Goal: Information Seeking & Learning: Learn about a topic

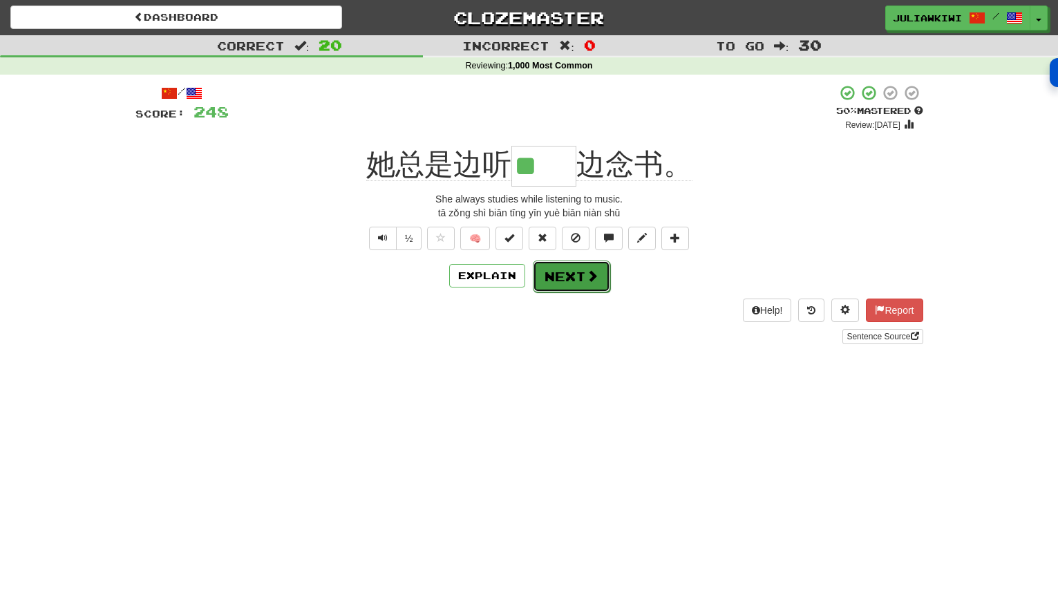
click at [581, 277] on button "Next" at bounding box center [571, 277] width 77 height 32
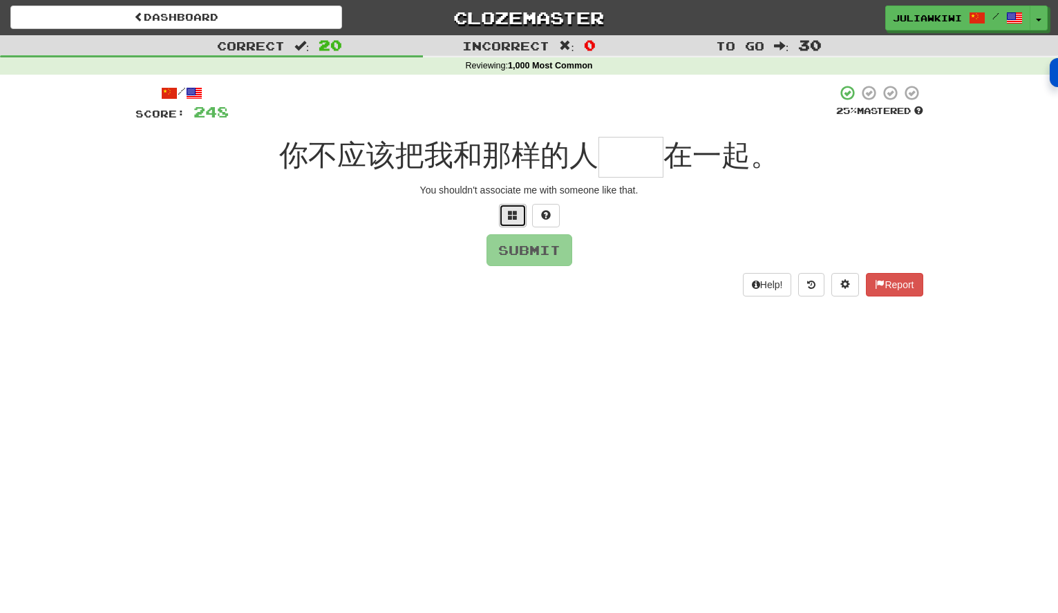
click at [512, 210] on span at bounding box center [513, 215] width 10 height 10
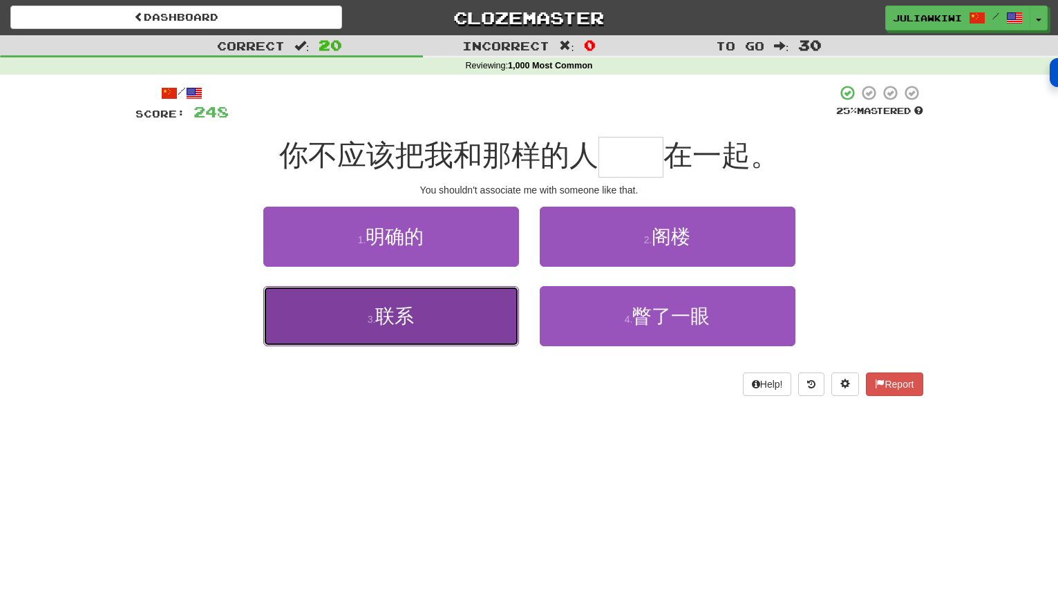
click at [420, 322] on button "3 . 联系" at bounding box center [391, 316] width 256 height 60
type input "**"
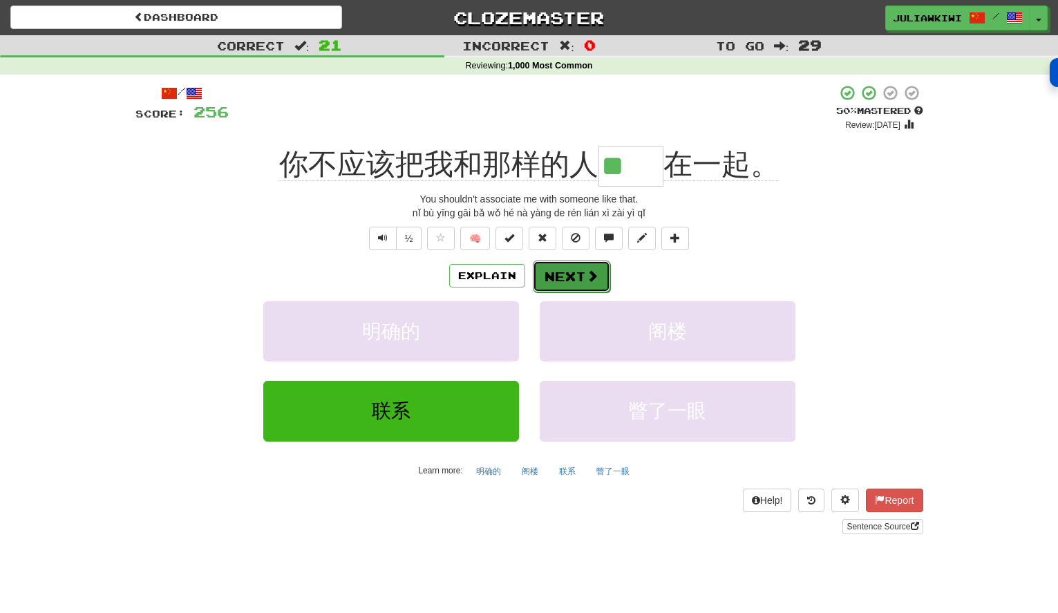
click at [576, 278] on button "Next" at bounding box center [571, 277] width 77 height 32
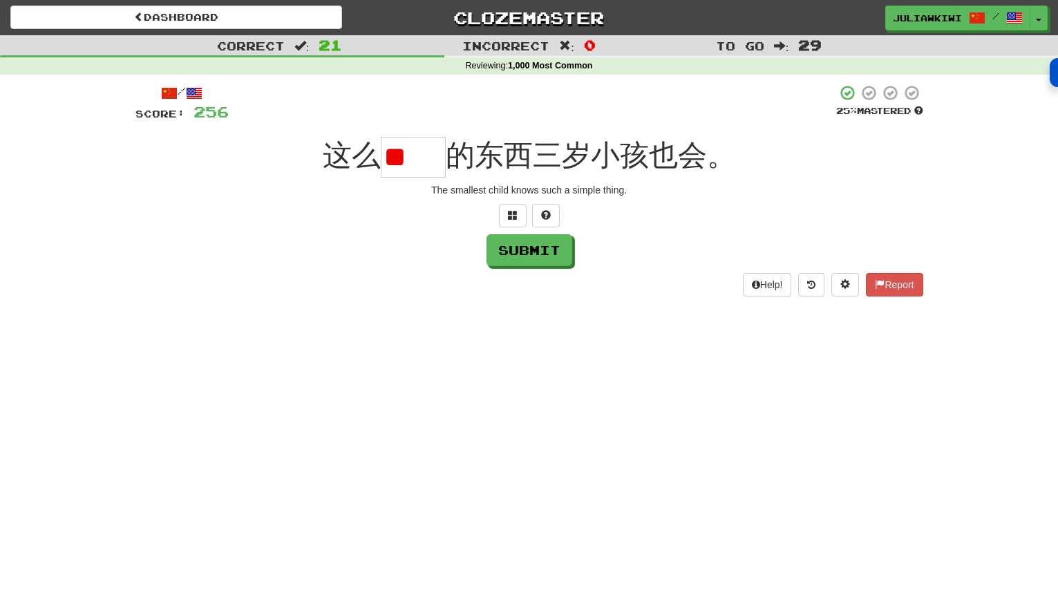
type input "*"
type input "**"
click at [548, 253] on button "Submit" at bounding box center [530, 251] width 86 height 32
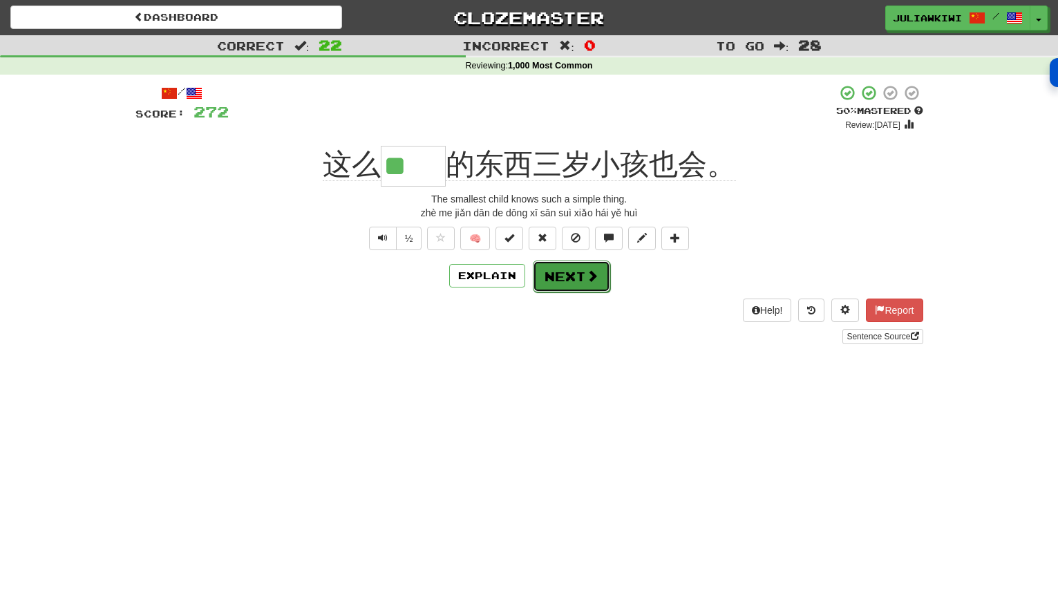
click at [576, 275] on button "Next" at bounding box center [571, 277] width 77 height 32
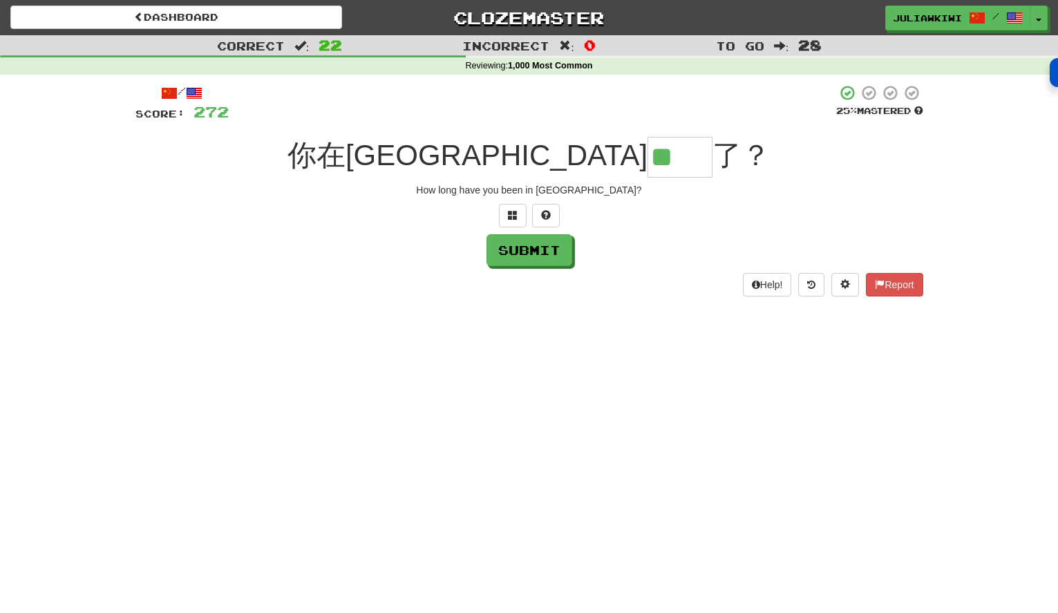
type input "**"
click at [542, 254] on button "Submit" at bounding box center [530, 250] width 86 height 32
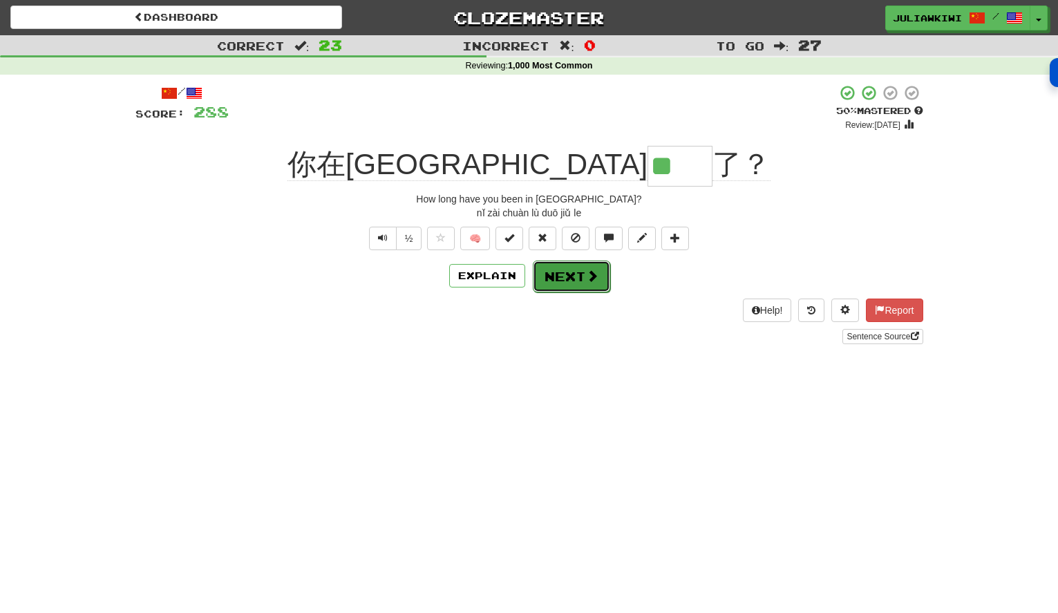
click at [561, 281] on button "Next" at bounding box center [571, 277] width 77 height 32
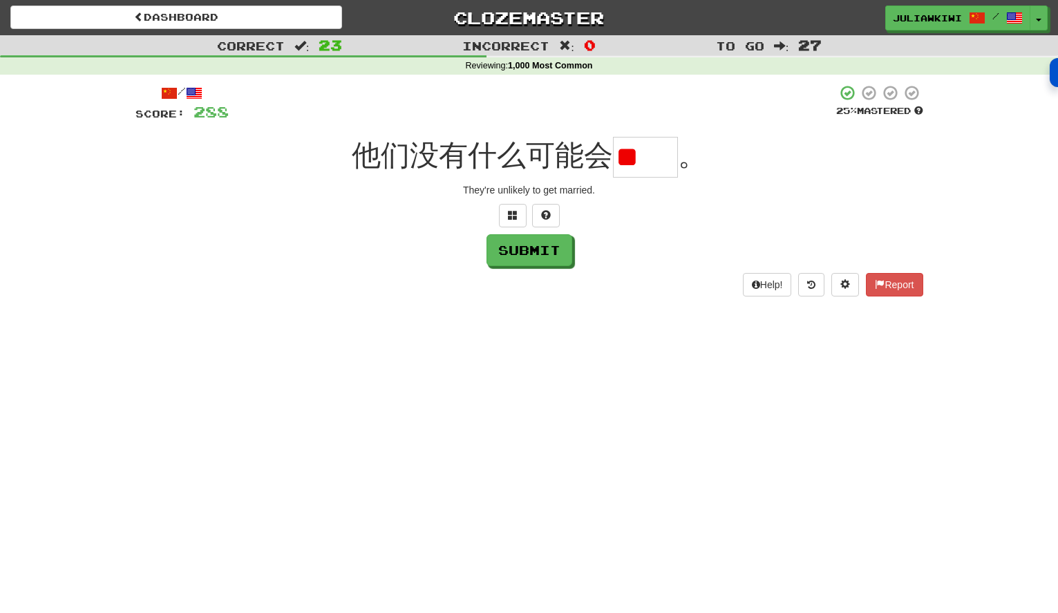
type input "*"
type input "**"
click at [532, 245] on button "Submit" at bounding box center [530, 251] width 86 height 32
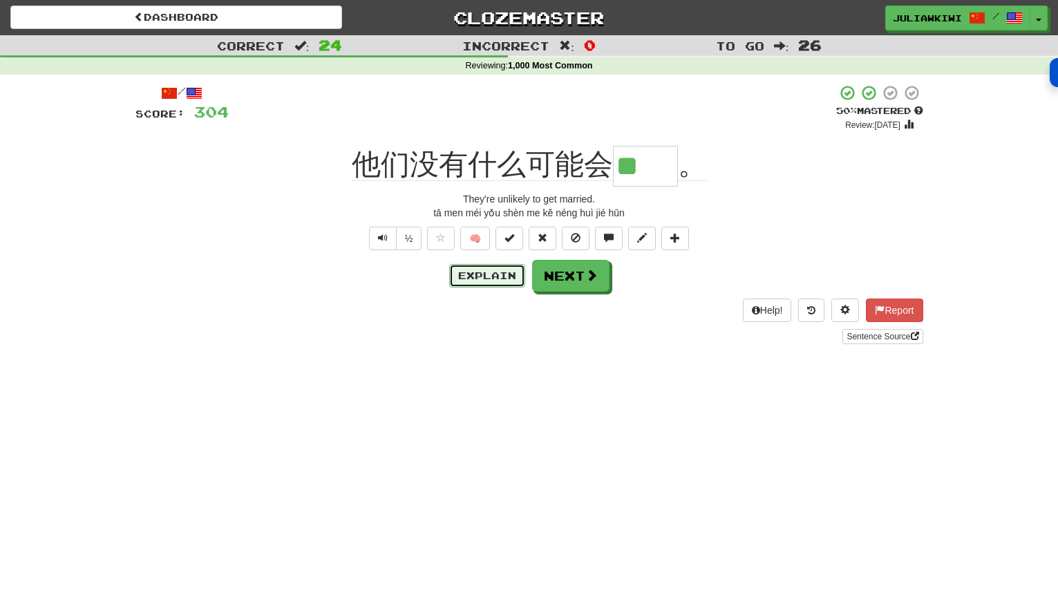
click at [466, 270] on button "Explain" at bounding box center [487, 275] width 76 height 23
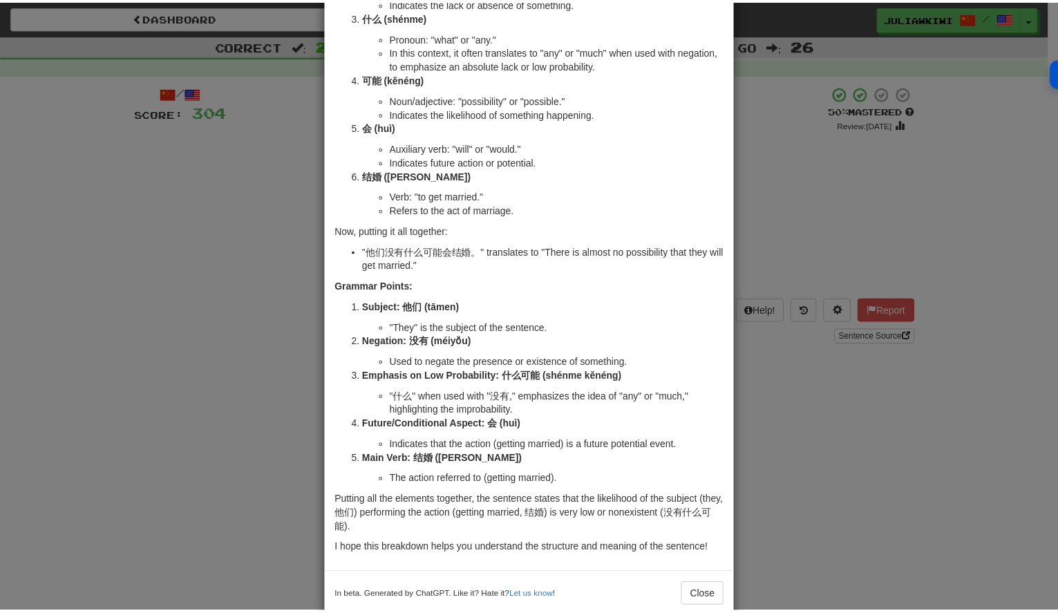
scroll to position [207, 0]
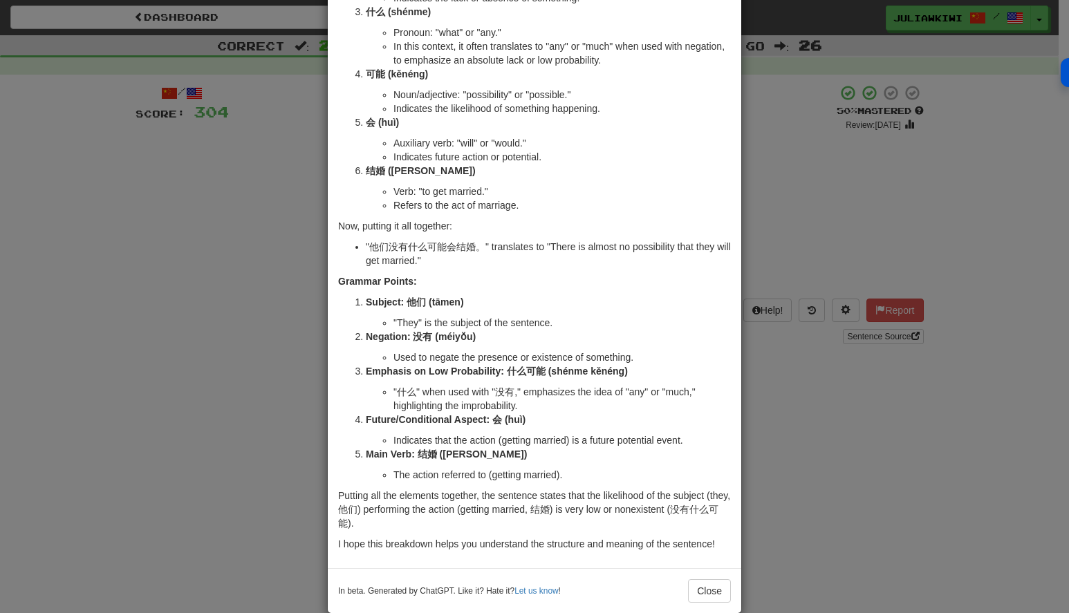
click at [809, 187] on div "× Explanation Sure! Let's break down the sentence "他们没有什么可能会结婚。" into its indiv…" at bounding box center [534, 306] width 1069 height 613
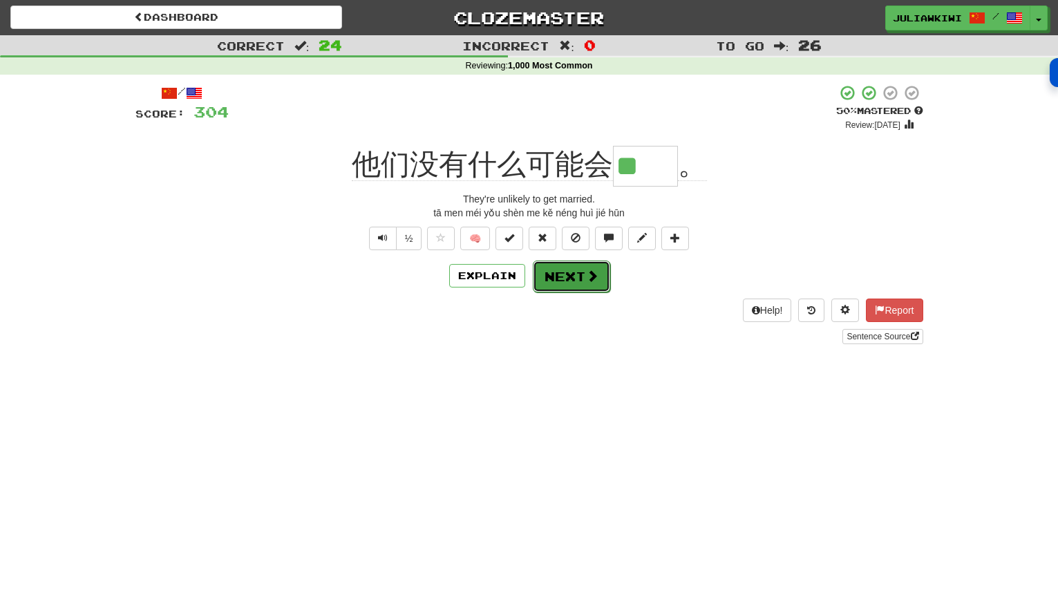
click at [563, 274] on button "Next" at bounding box center [571, 277] width 77 height 32
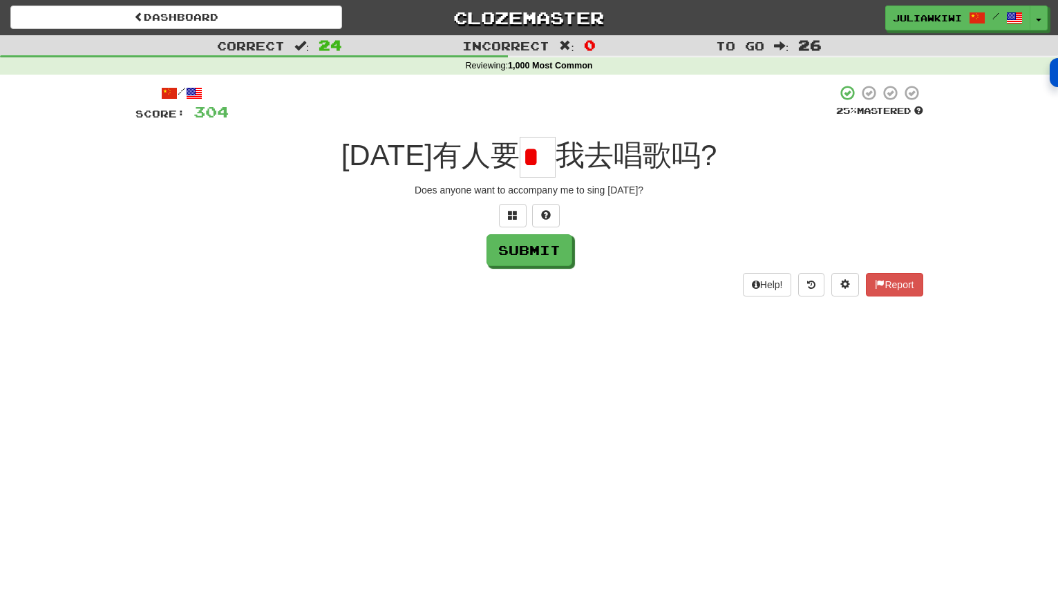
scroll to position [0, 0]
type input "*"
click at [531, 256] on button "Submit" at bounding box center [530, 250] width 86 height 32
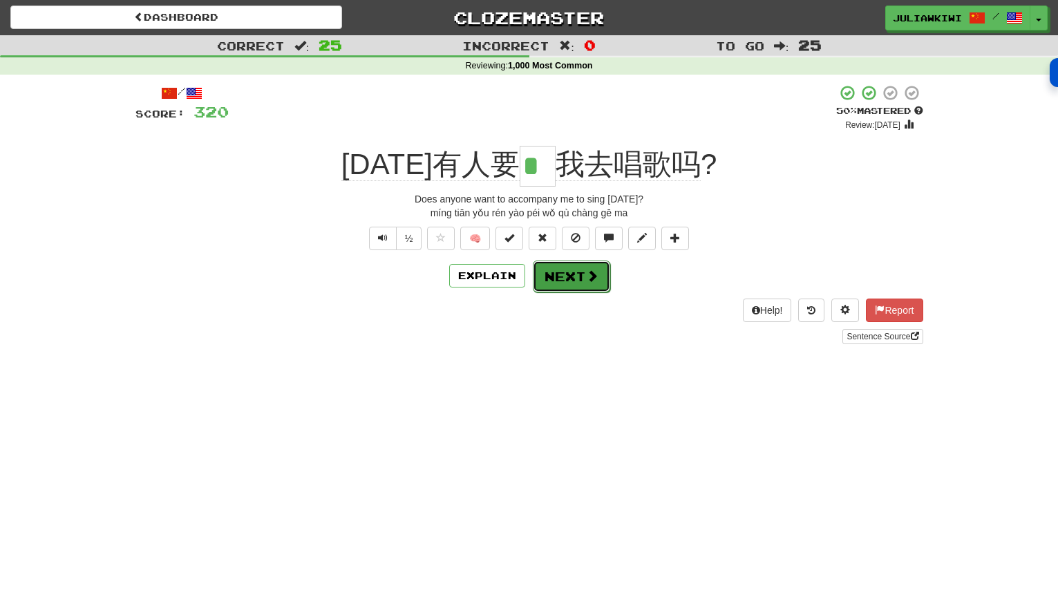
click at [574, 273] on button "Next" at bounding box center [571, 277] width 77 height 32
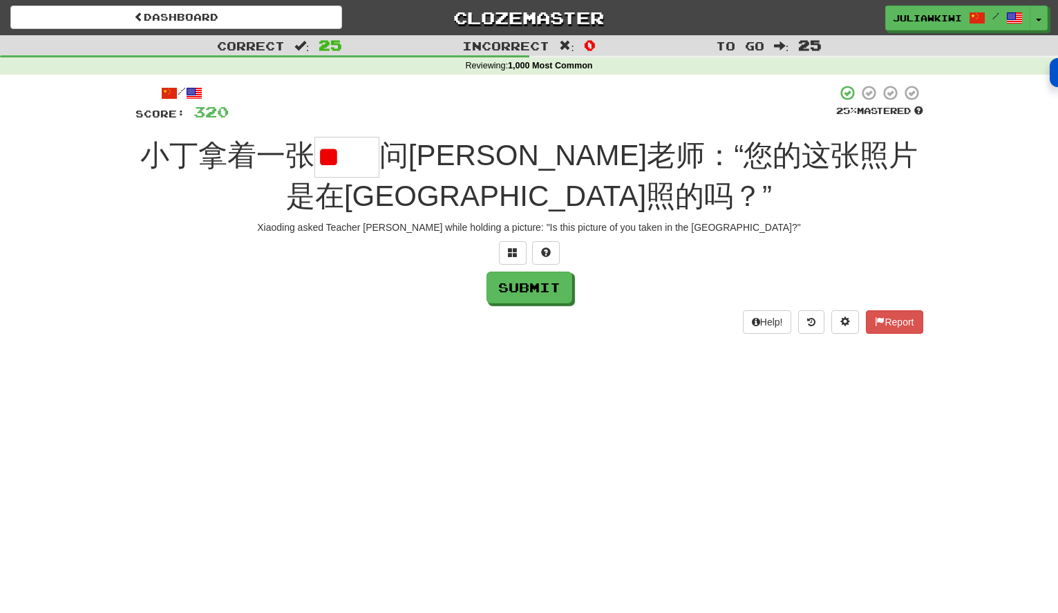
type input "*"
click at [507, 252] on button at bounding box center [513, 252] width 28 height 23
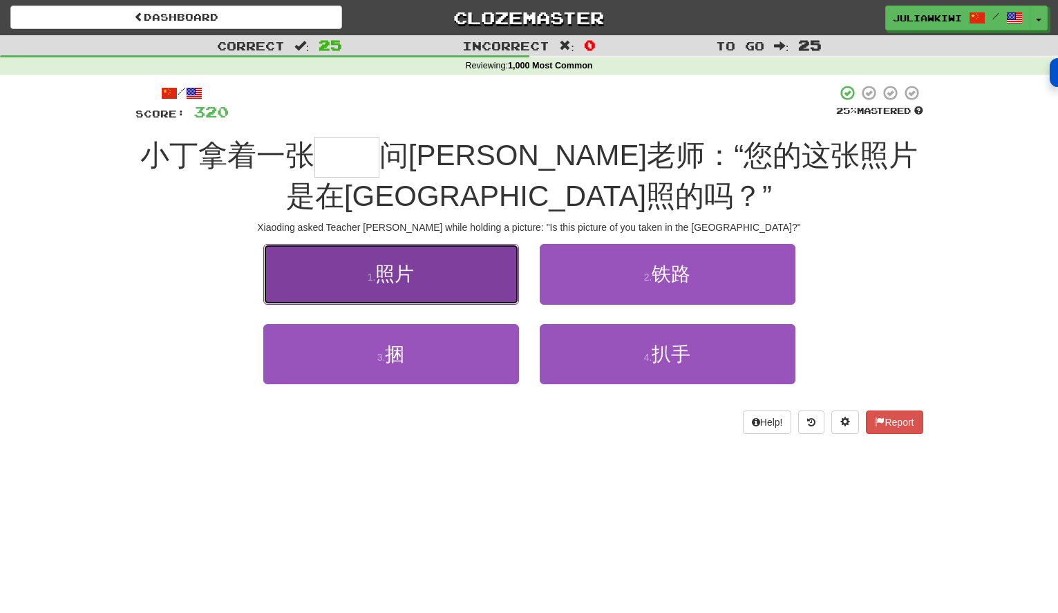
click at [416, 274] on button "1 . 照片" at bounding box center [391, 274] width 256 height 60
type input "**"
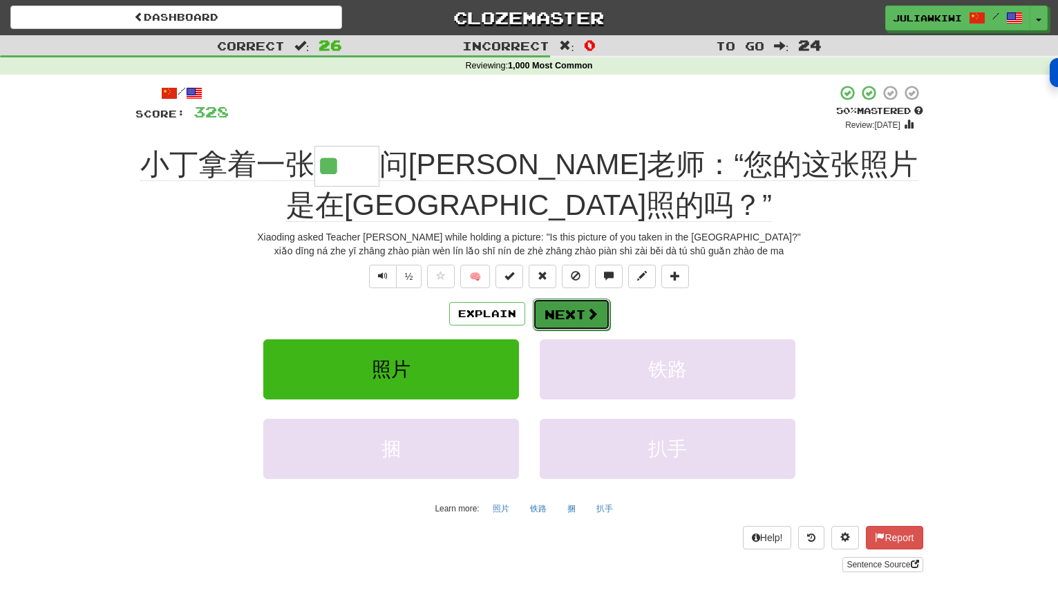
click at [563, 314] on button "Next" at bounding box center [571, 315] width 77 height 32
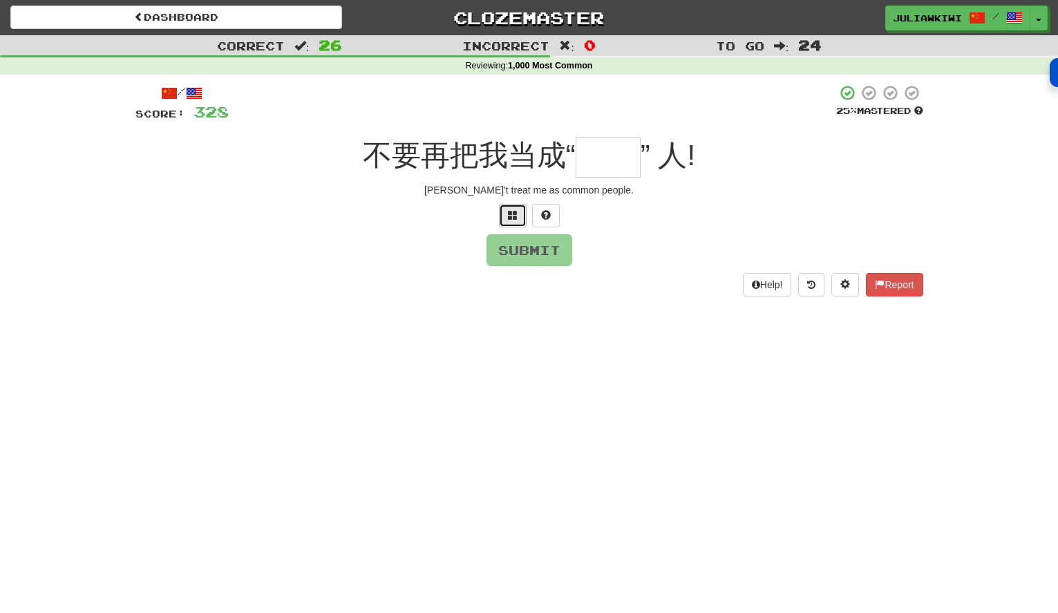
click at [513, 214] on span at bounding box center [513, 215] width 10 height 10
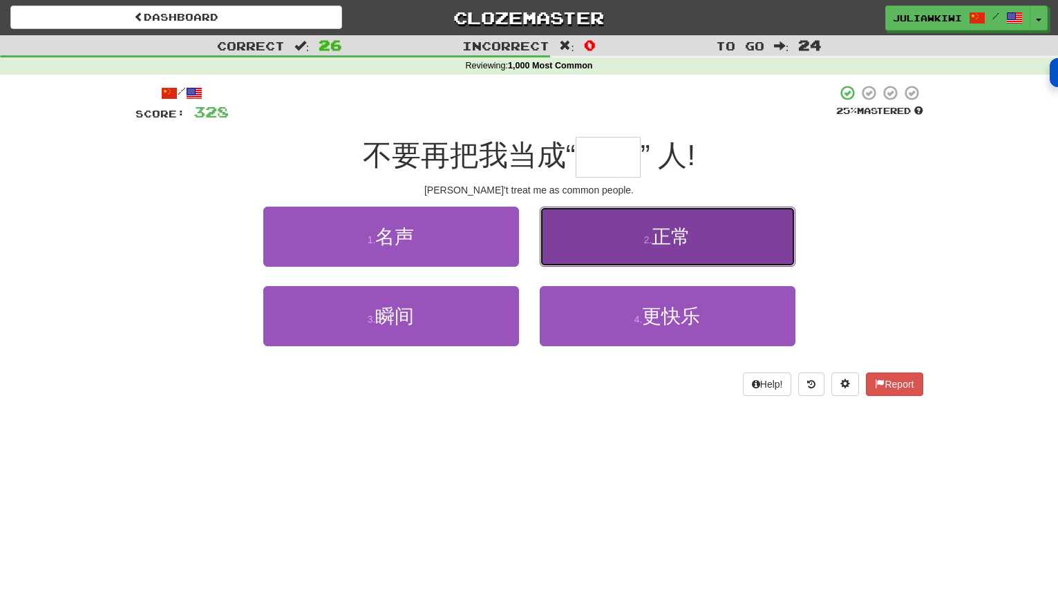
click at [689, 234] on span "正常" at bounding box center [671, 236] width 39 height 21
type input "**"
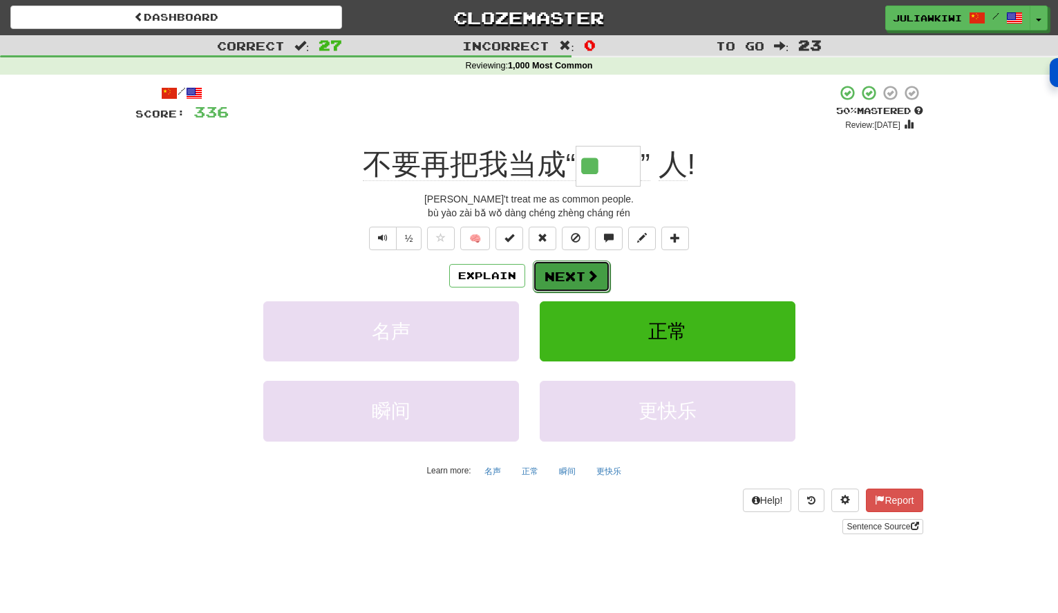
click at [574, 269] on button "Next" at bounding box center [571, 277] width 77 height 32
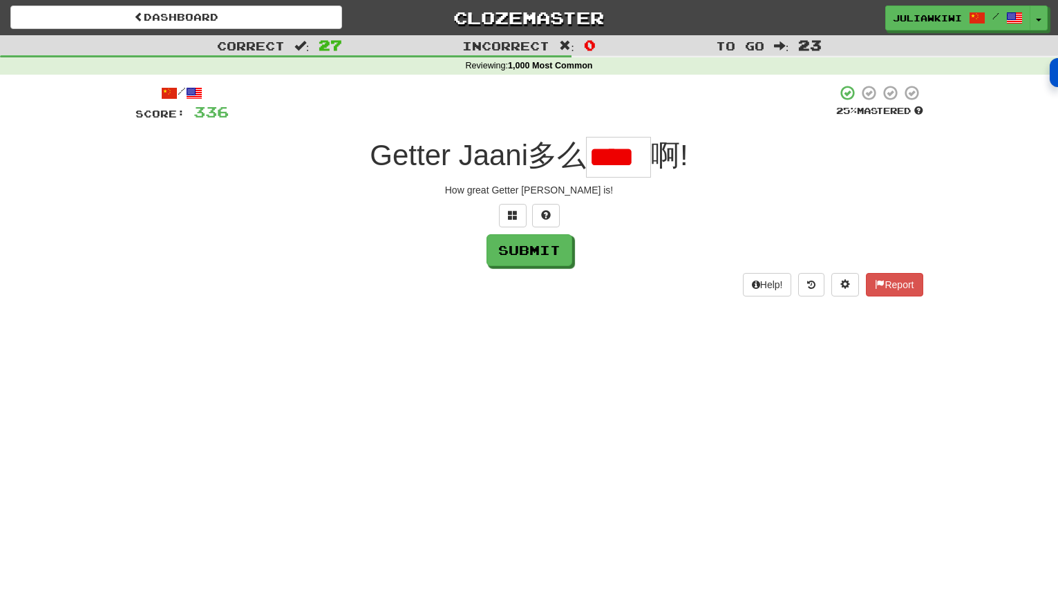
scroll to position [0, 5]
type input "*"
click at [511, 214] on span at bounding box center [513, 215] width 10 height 10
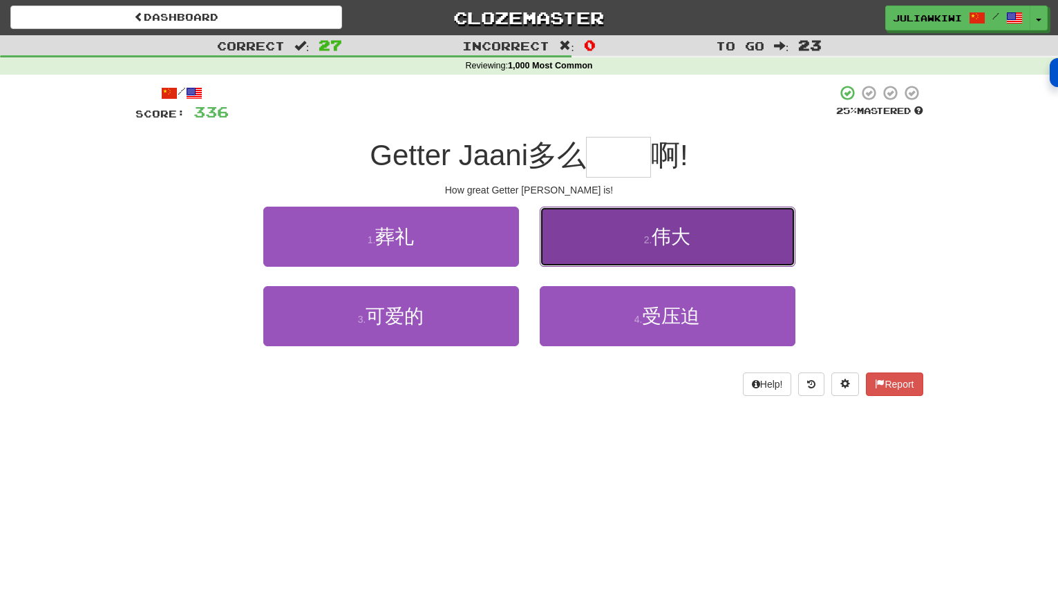
click at [718, 238] on button "2 . 伟大" at bounding box center [668, 237] width 256 height 60
type input "**"
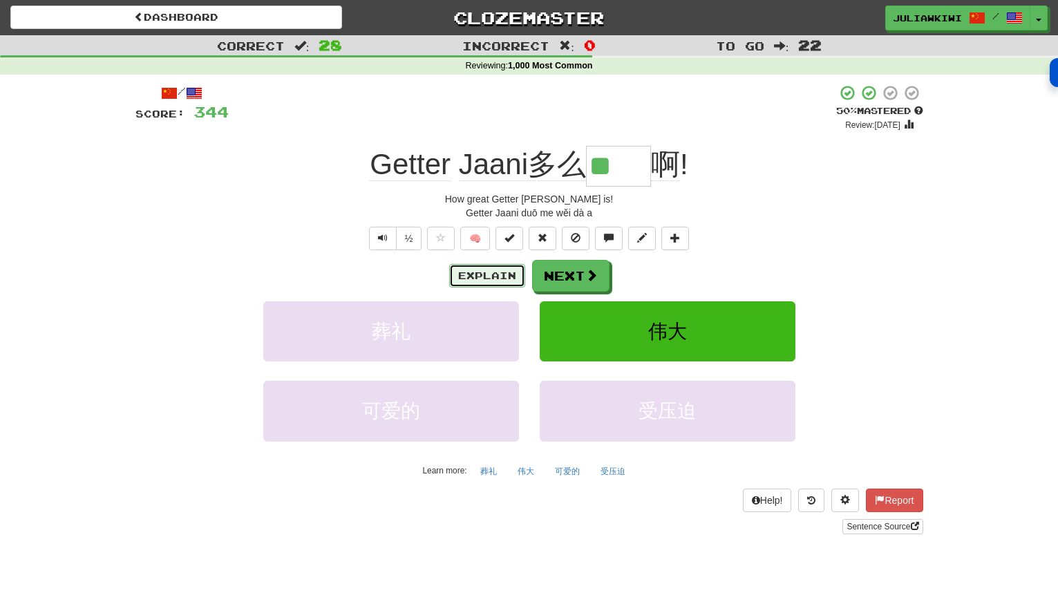
click at [480, 272] on button "Explain" at bounding box center [487, 275] width 76 height 23
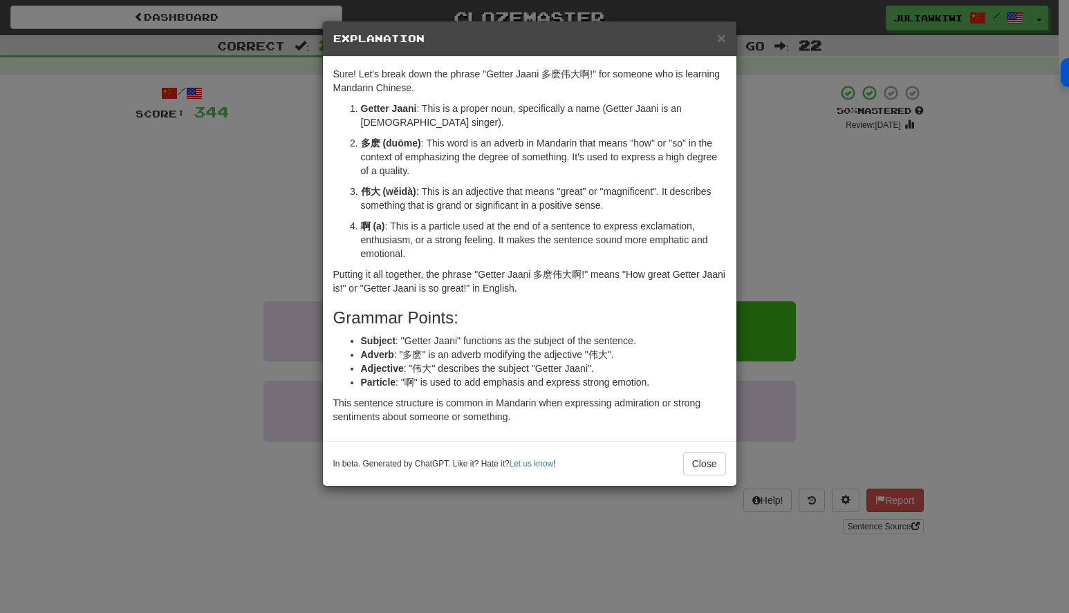
click at [807, 185] on div "× Explanation Sure! Let's break down the phrase "Getter Jaani 多麽伟大啊!" for someo…" at bounding box center [534, 306] width 1069 height 613
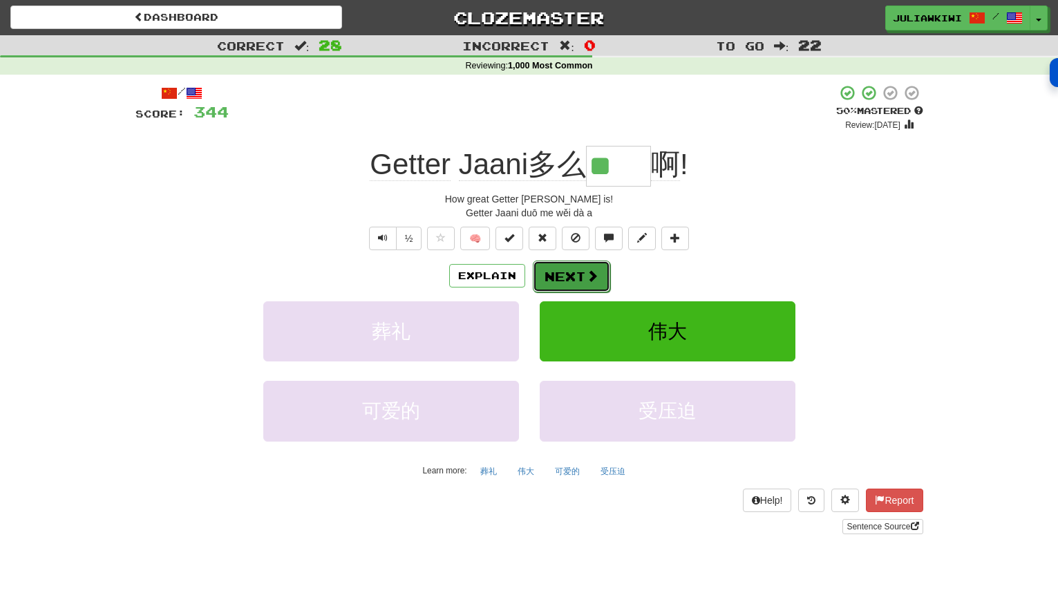
click at [594, 270] on span at bounding box center [592, 276] width 12 height 12
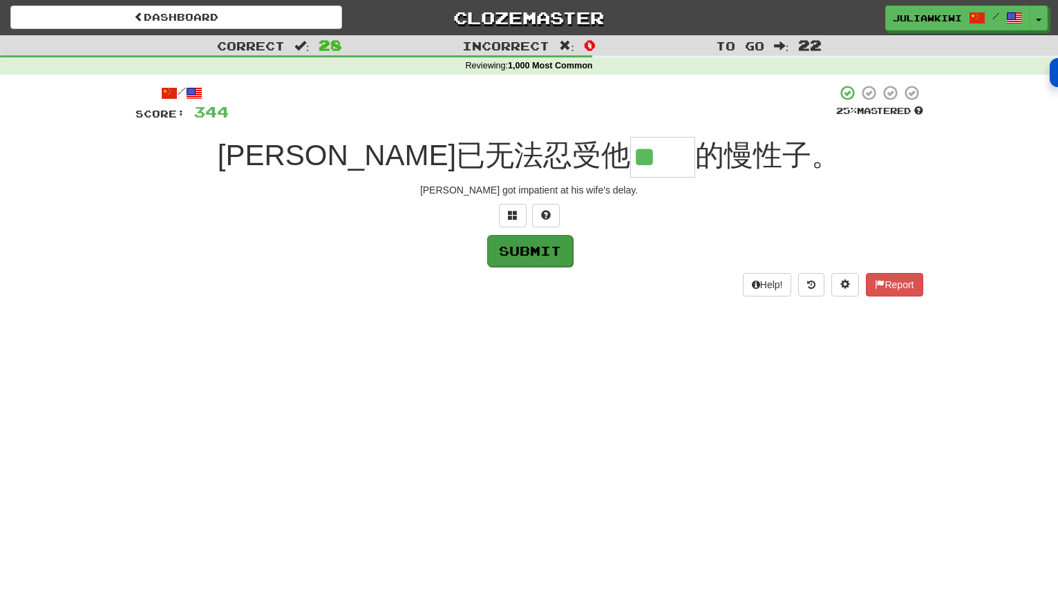
type input "**"
click at [535, 258] on button "Submit" at bounding box center [530, 251] width 86 height 32
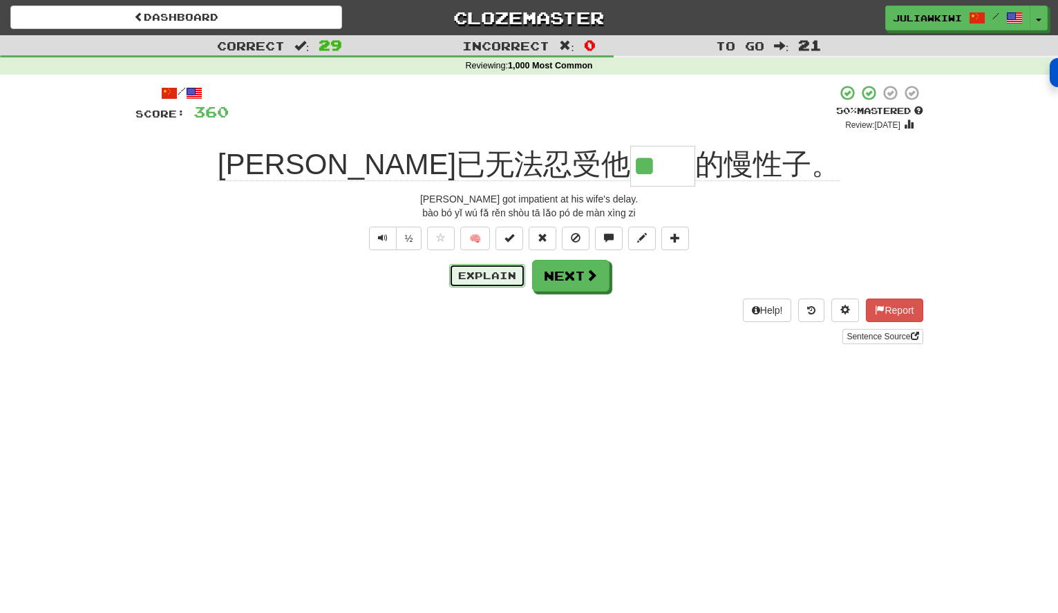
click at [480, 278] on button "Explain" at bounding box center [487, 275] width 76 height 23
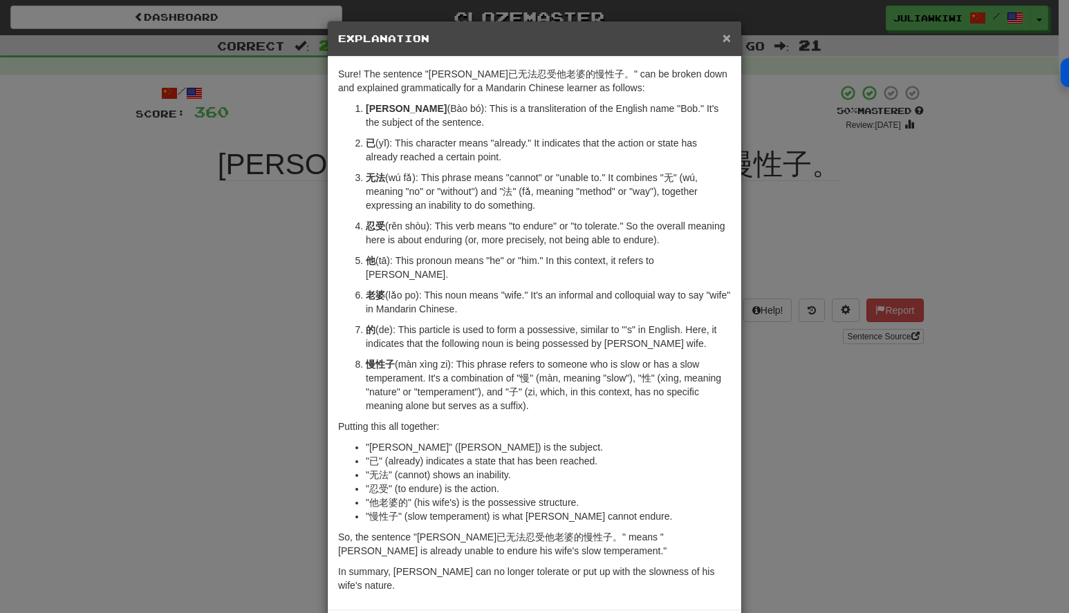
click at [722, 39] on span "×" at bounding box center [726, 38] width 8 height 16
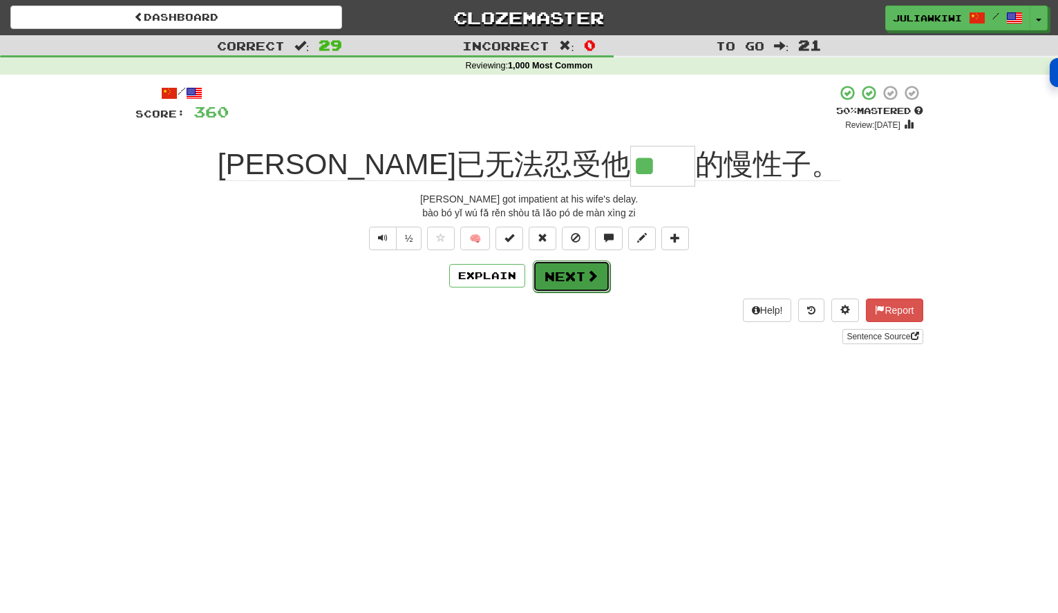
click at [551, 280] on button "Next" at bounding box center [571, 277] width 77 height 32
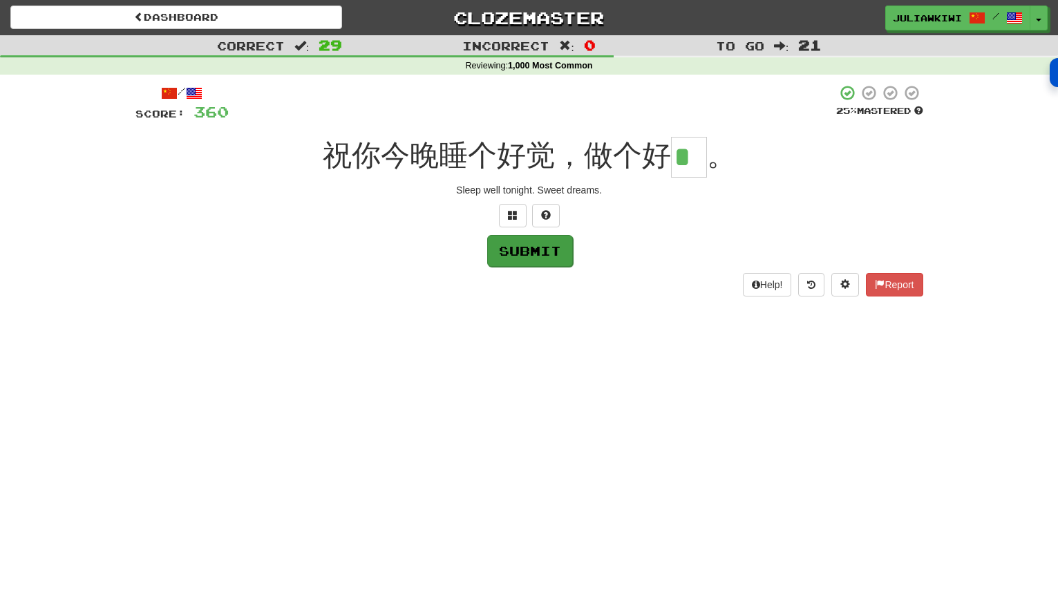
type input "*"
click at [538, 259] on button "Submit" at bounding box center [530, 251] width 86 height 32
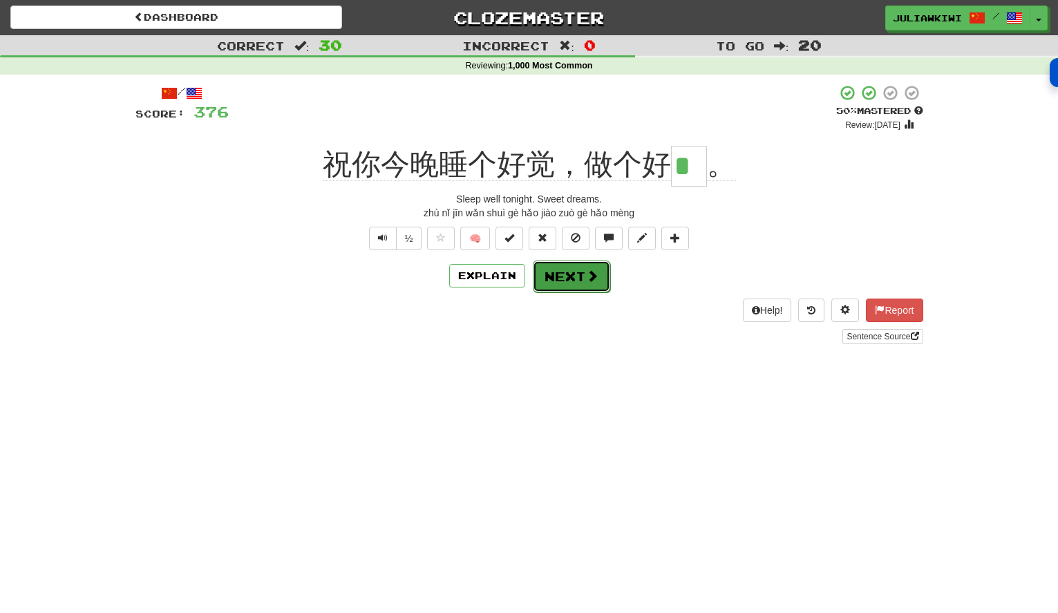
click at [579, 282] on button "Next" at bounding box center [571, 277] width 77 height 32
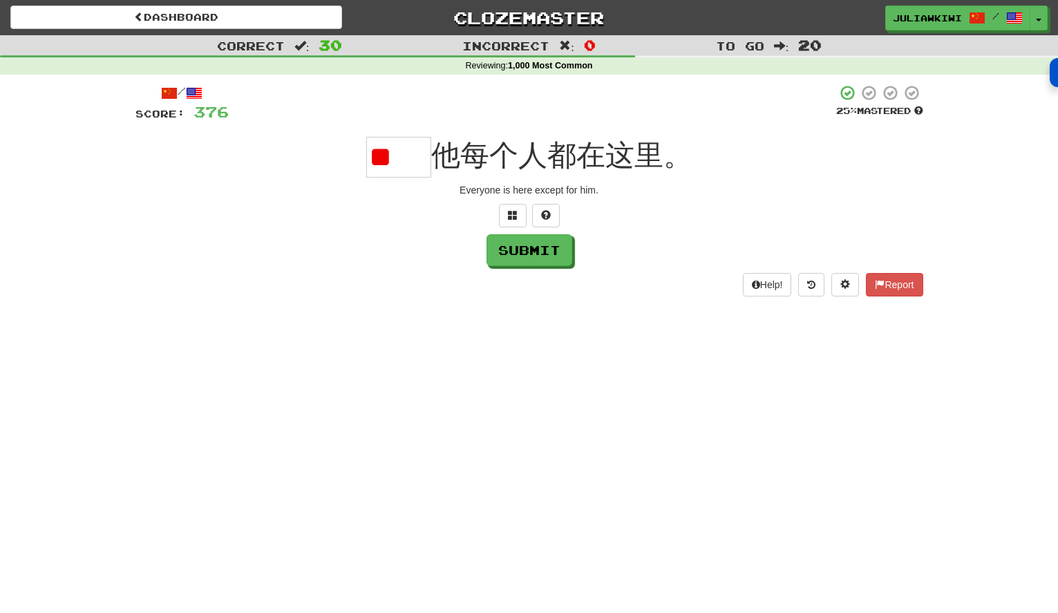
type input "*"
type input "**"
click at [542, 256] on button "Submit" at bounding box center [530, 251] width 86 height 32
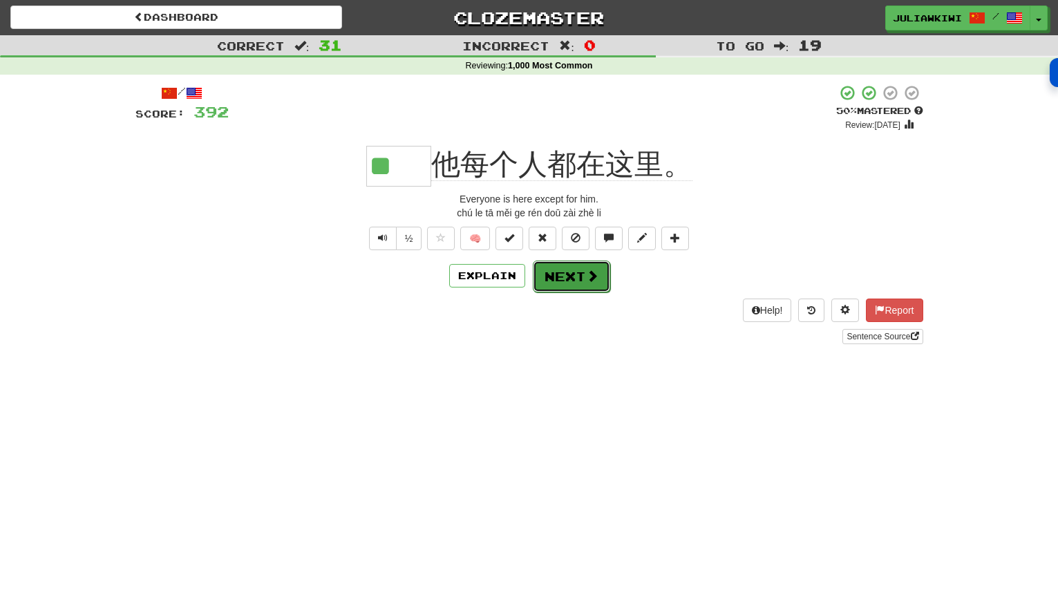
click at [570, 275] on button "Next" at bounding box center [571, 277] width 77 height 32
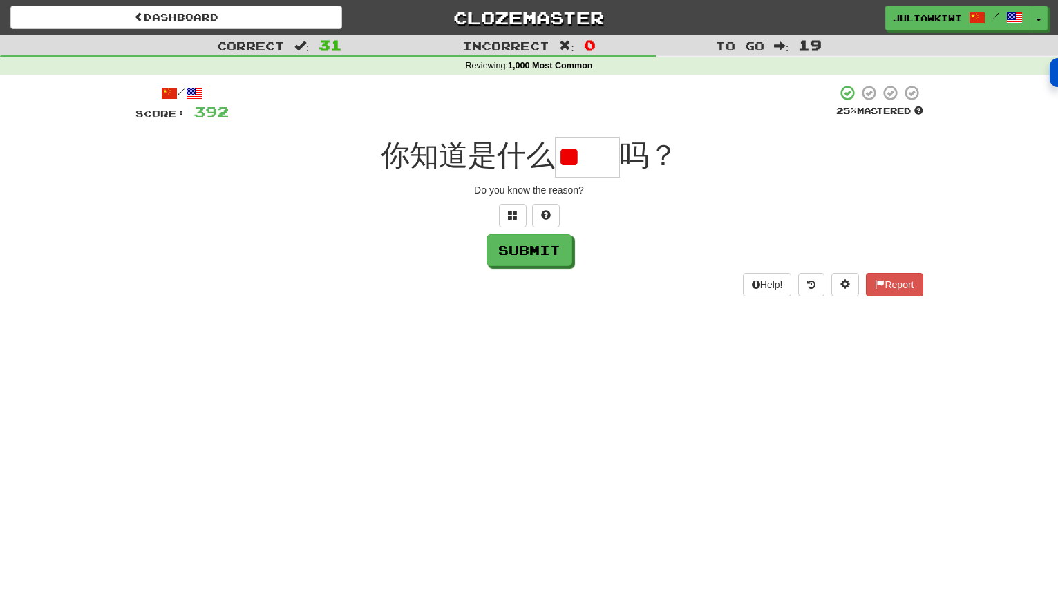
type input "*"
click at [515, 217] on span at bounding box center [513, 215] width 10 height 10
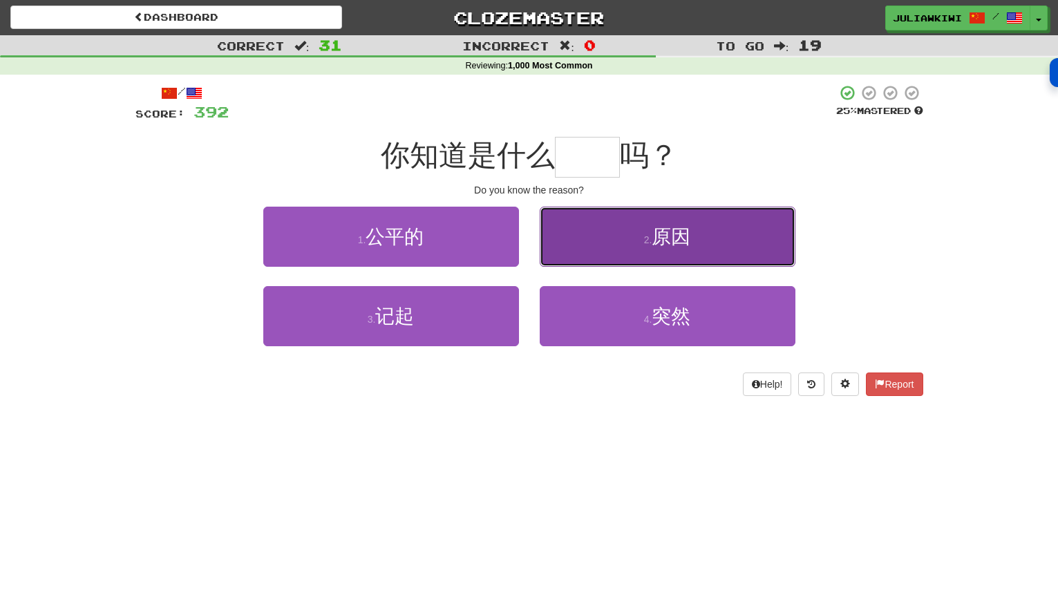
click at [690, 239] on span "原因" at bounding box center [671, 236] width 39 height 21
type input "**"
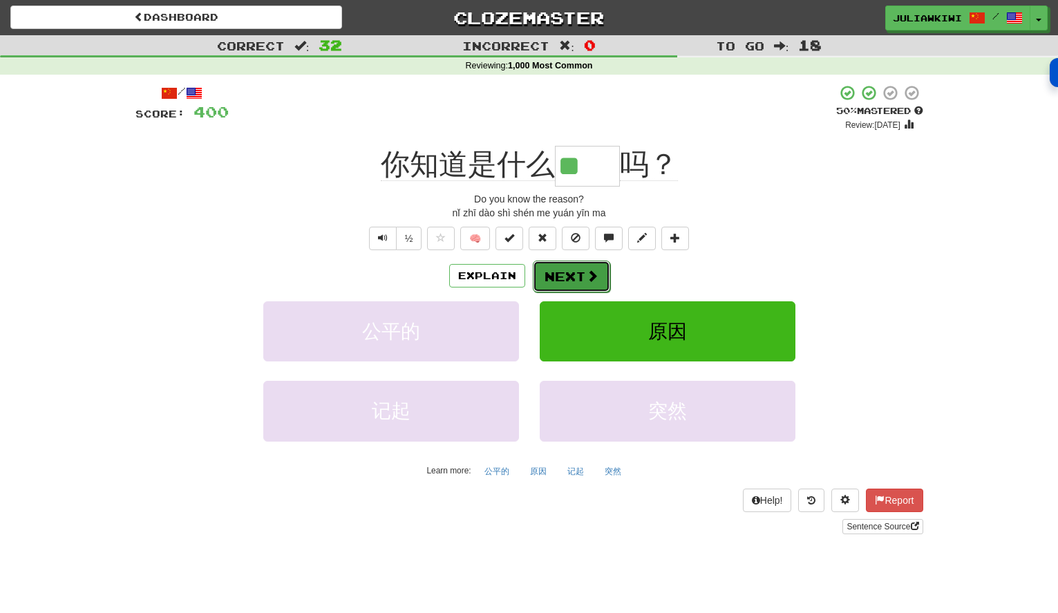
click at [587, 270] on span at bounding box center [592, 276] width 12 height 12
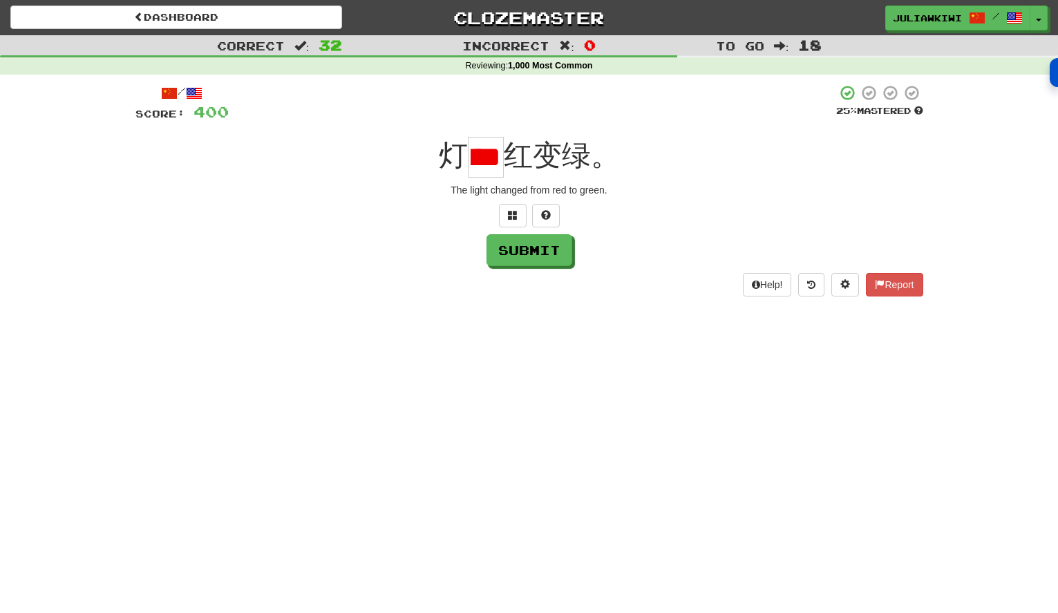
scroll to position [0, 32]
type input "*"
click at [436, 239] on div "Submit" at bounding box center [529, 250] width 788 height 32
click at [514, 216] on span at bounding box center [513, 215] width 10 height 10
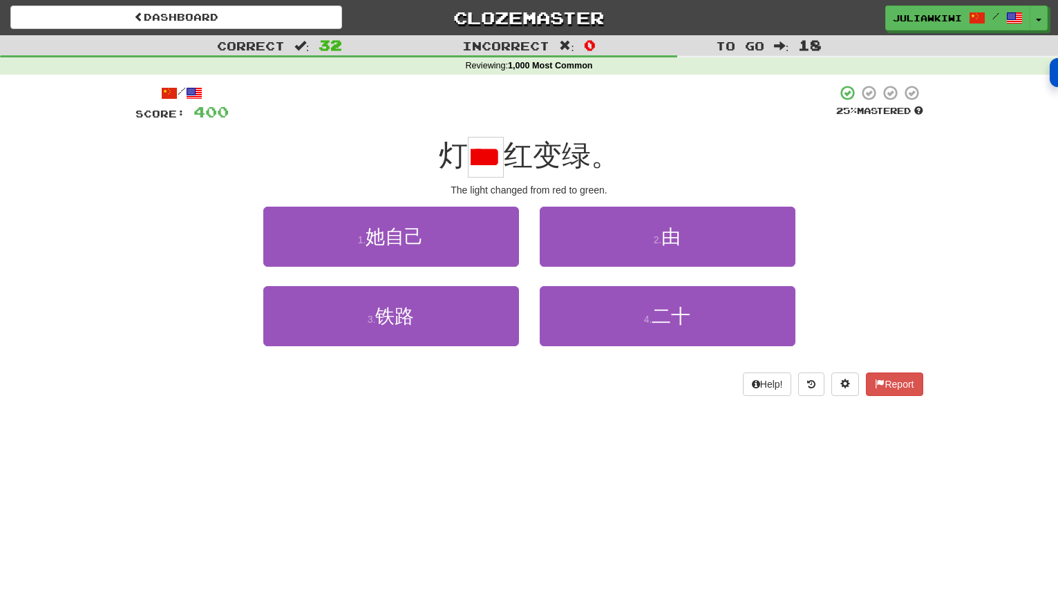
click at [464, 200] on div "/ Score: 400 25 % Mastered 灯 **** 红变绿。 The light changed from red to green. 1 .…" at bounding box center [529, 240] width 788 height 312
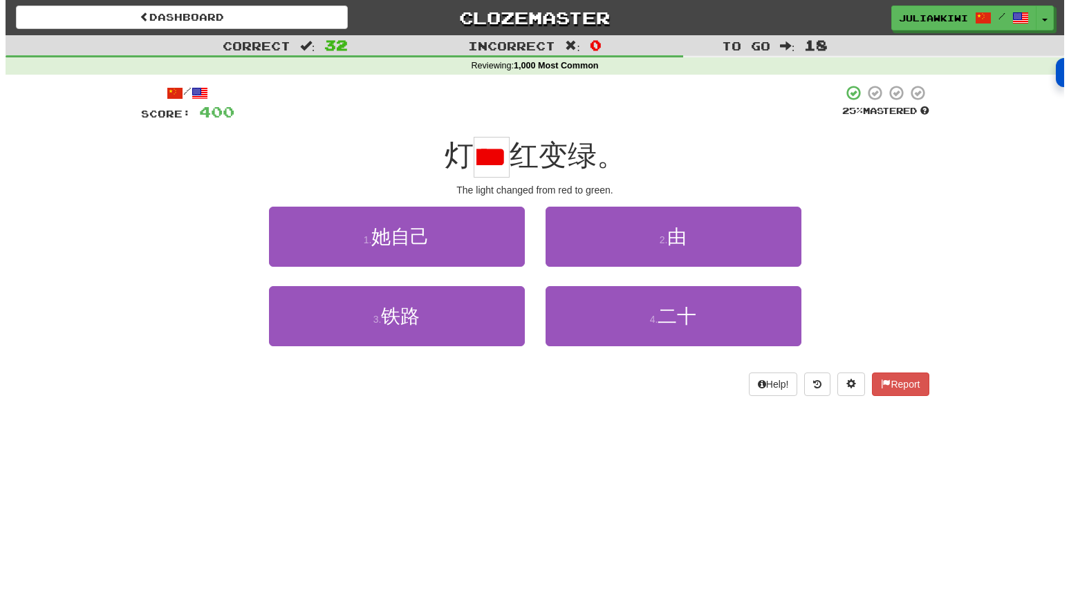
scroll to position [0, 0]
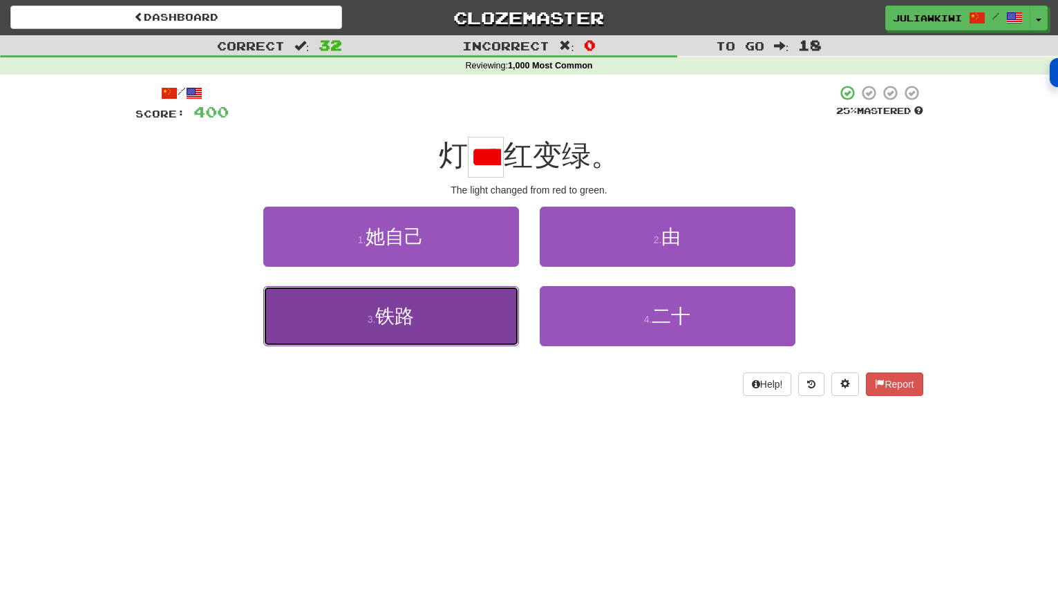
click at [421, 313] on button "3 . 铁路" at bounding box center [391, 316] width 256 height 60
type input "*"
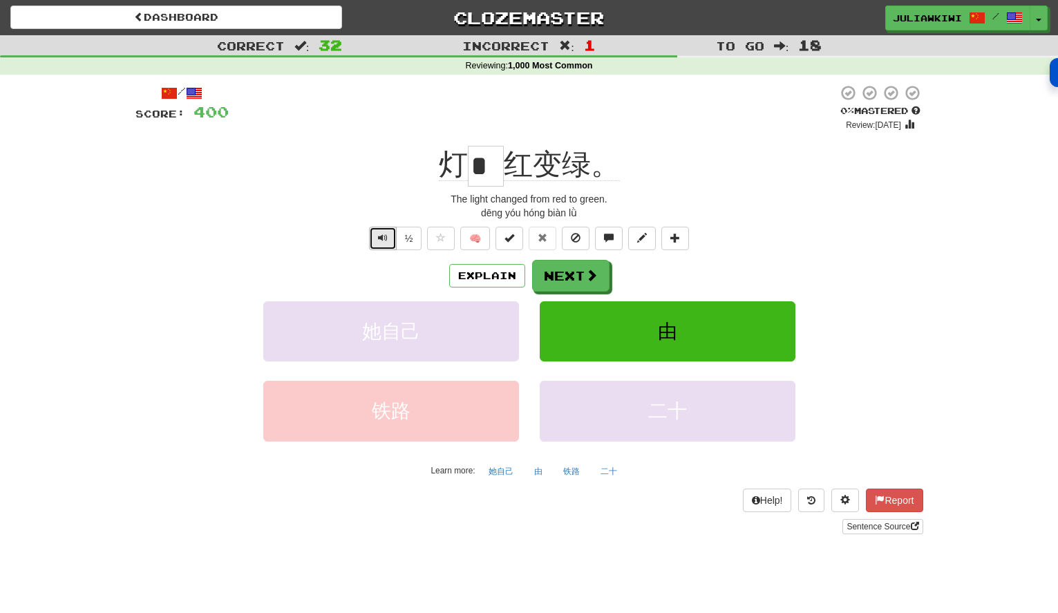
click at [391, 234] on button "Text-to-speech controls" at bounding box center [383, 238] width 28 height 23
click at [478, 271] on button "Explain" at bounding box center [487, 275] width 76 height 23
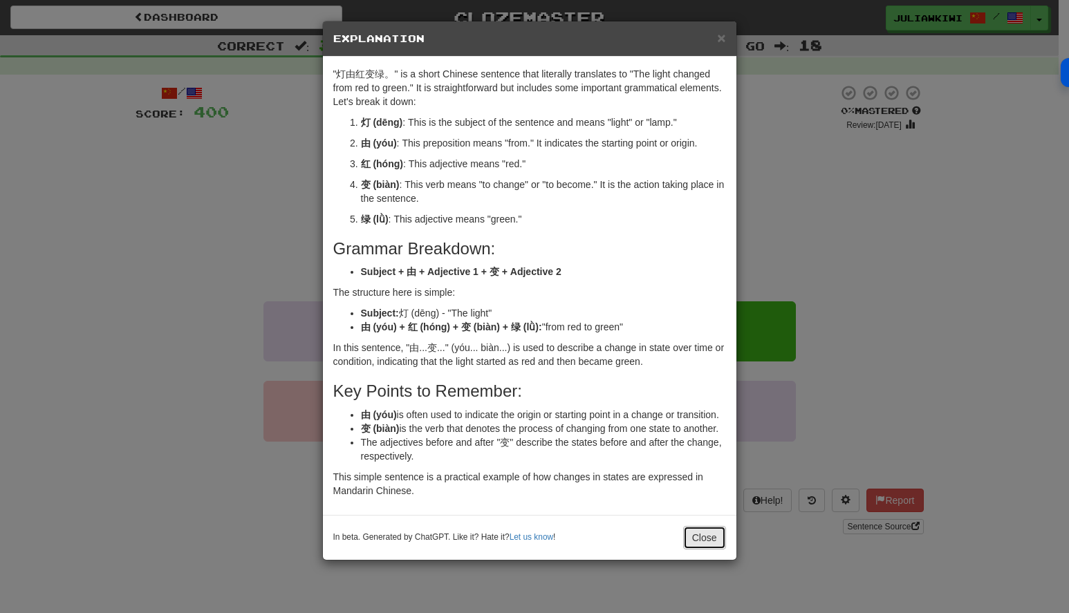
click at [697, 531] on button "Close" at bounding box center [704, 537] width 43 height 23
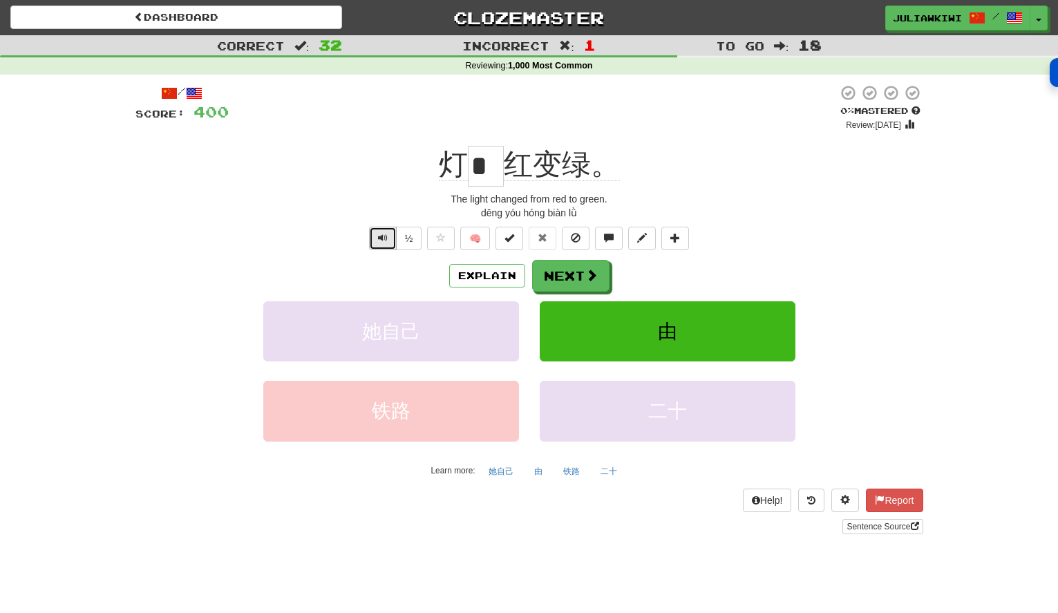
click at [382, 238] on span "Text-to-speech controls" at bounding box center [383, 238] width 10 height 10
click at [490, 274] on button "Explain" at bounding box center [487, 275] width 76 height 23
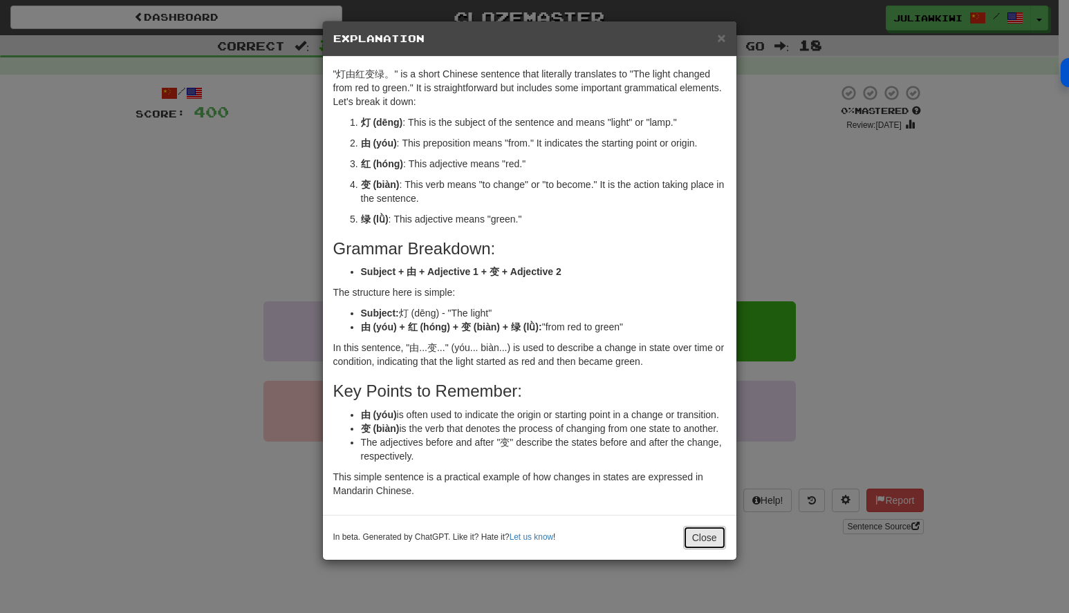
click at [695, 532] on button "Close" at bounding box center [704, 537] width 43 height 23
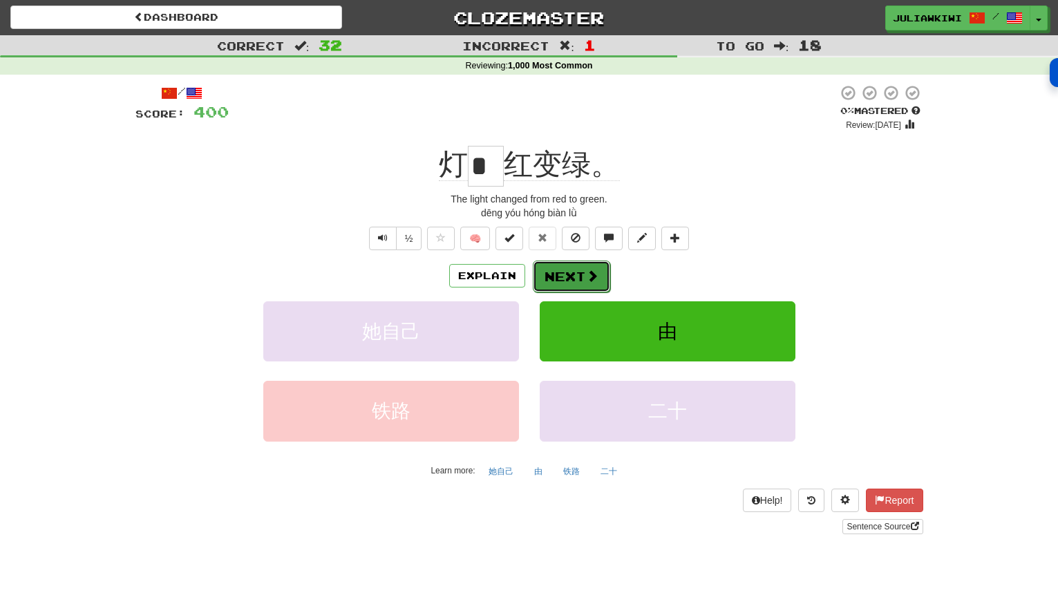
click at [582, 282] on button "Next" at bounding box center [571, 277] width 77 height 32
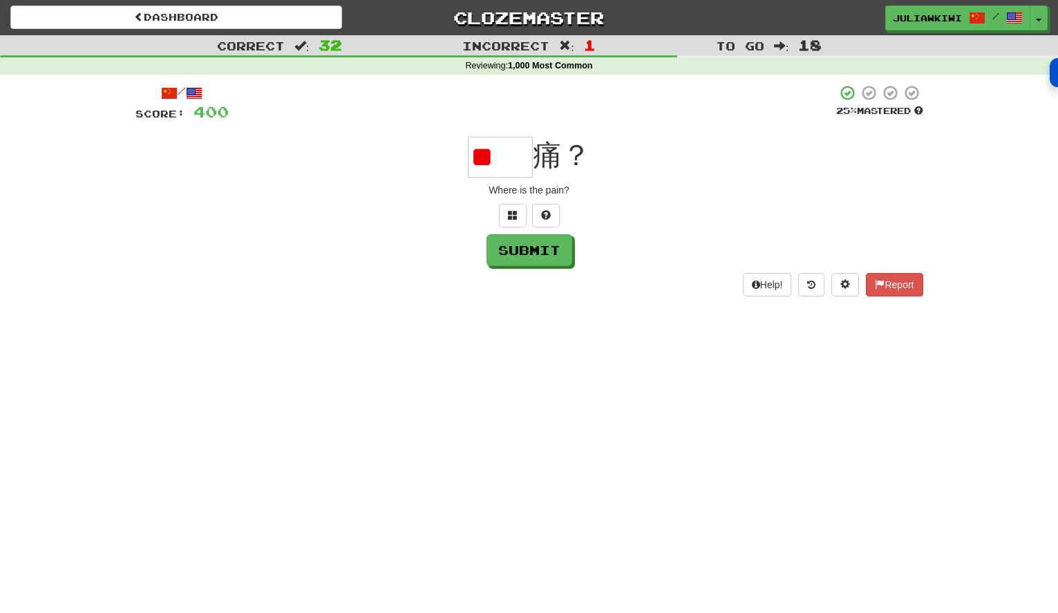
type input "*"
click at [518, 215] on button at bounding box center [513, 215] width 28 height 23
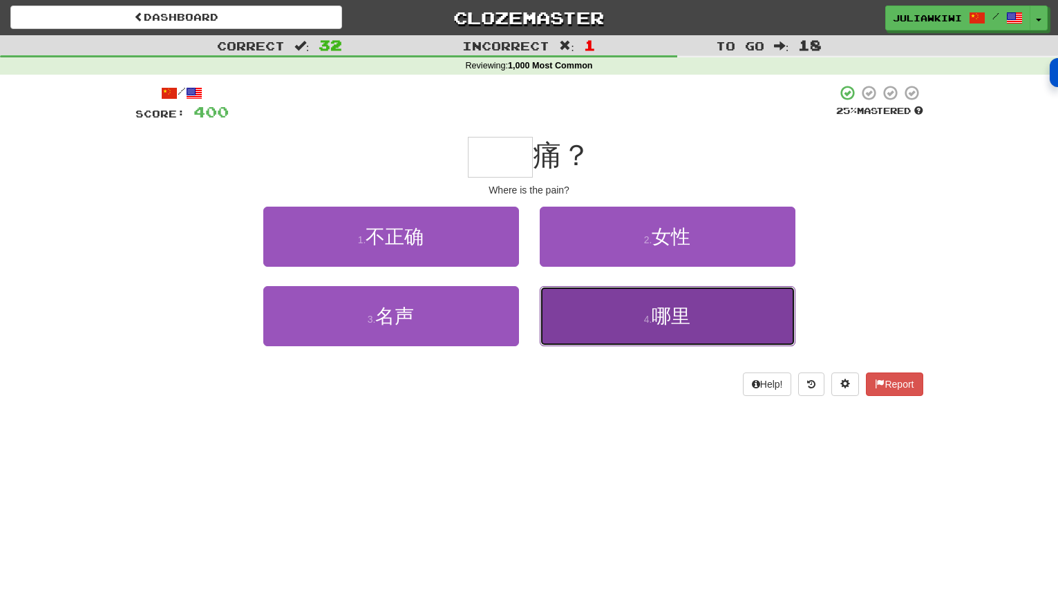
click at [687, 310] on span "哪里" at bounding box center [671, 315] width 39 height 21
type input "**"
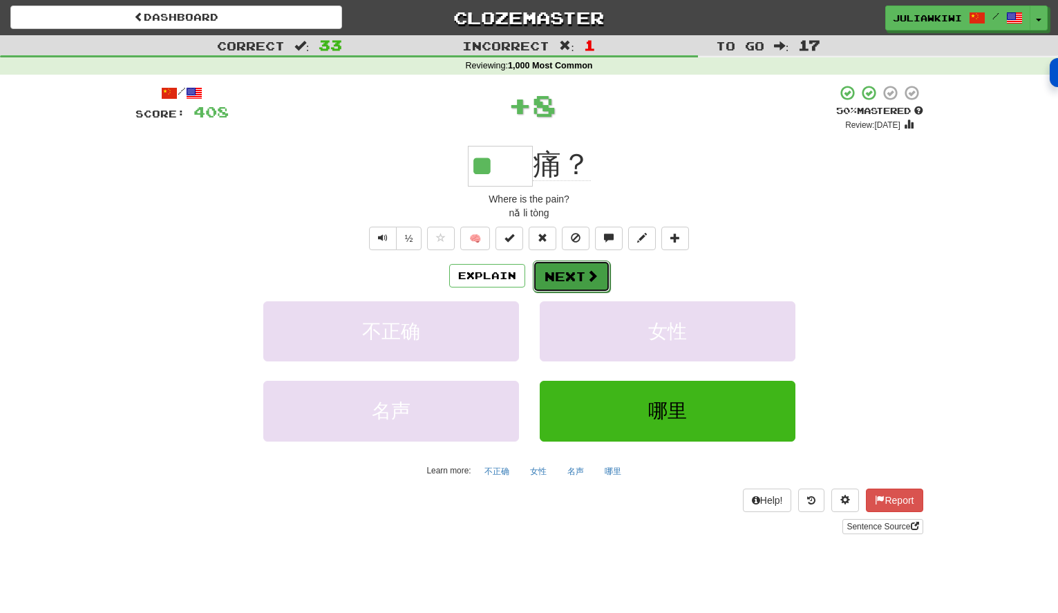
click at [579, 277] on button "Next" at bounding box center [571, 277] width 77 height 32
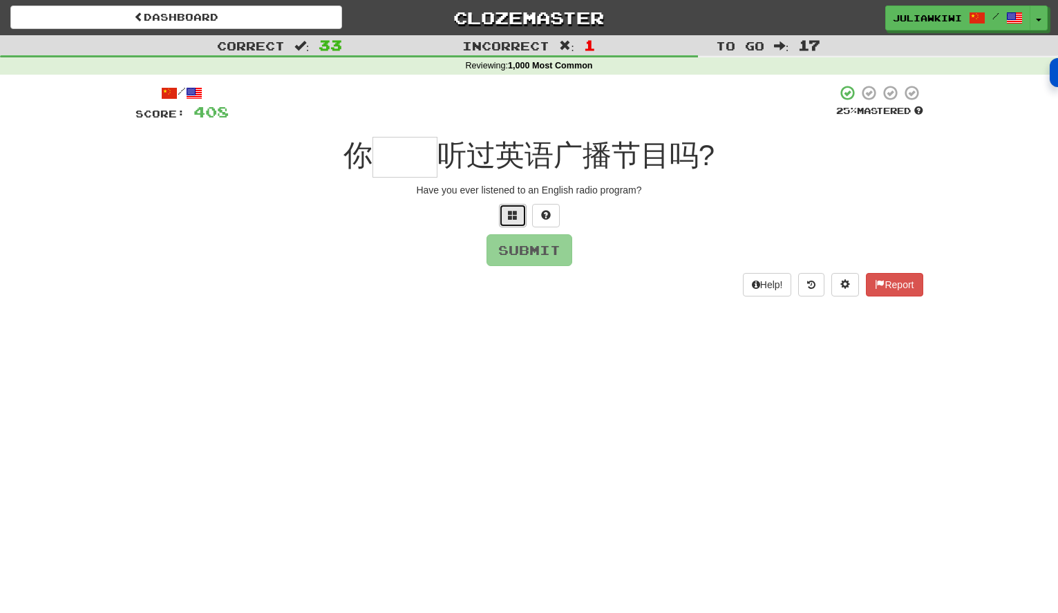
click at [508, 214] on span at bounding box center [513, 215] width 10 height 10
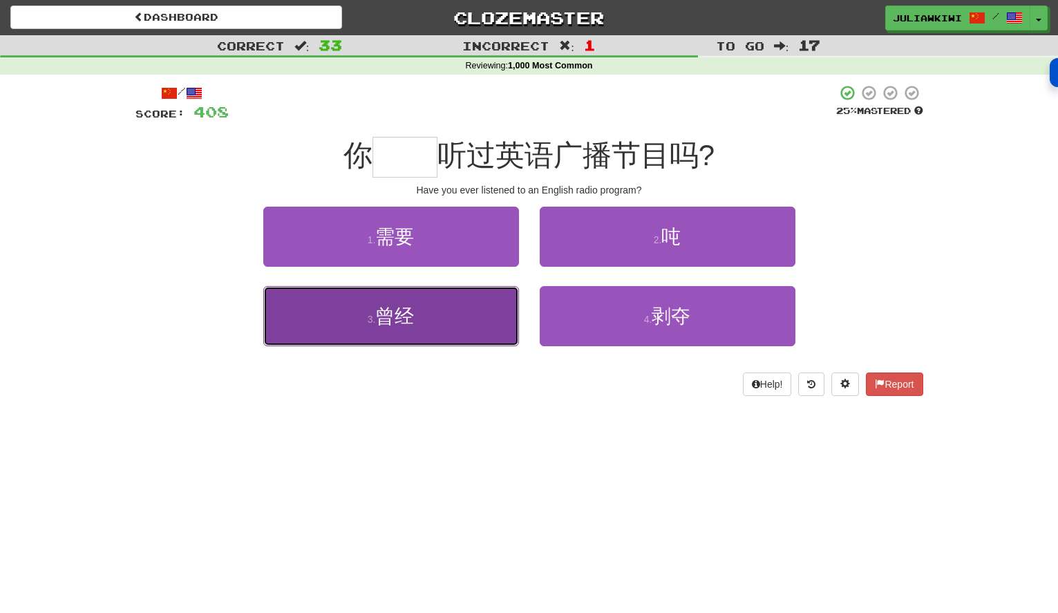
click at [442, 310] on button "3 . 曾经" at bounding box center [391, 316] width 256 height 60
type input "**"
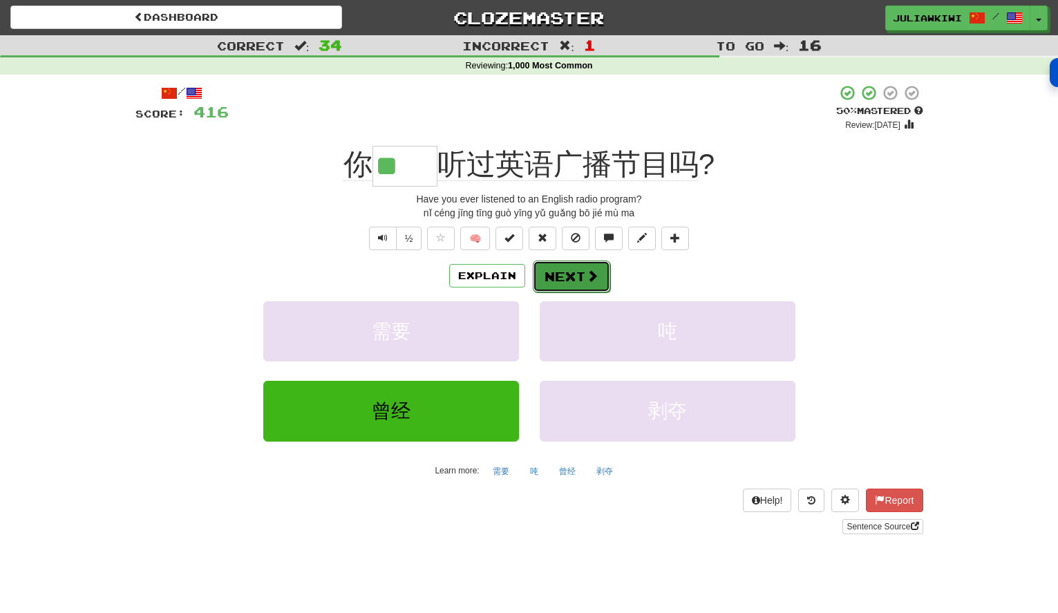
click at [574, 276] on button "Next" at bounding box center [571, 277] width 77 height 32
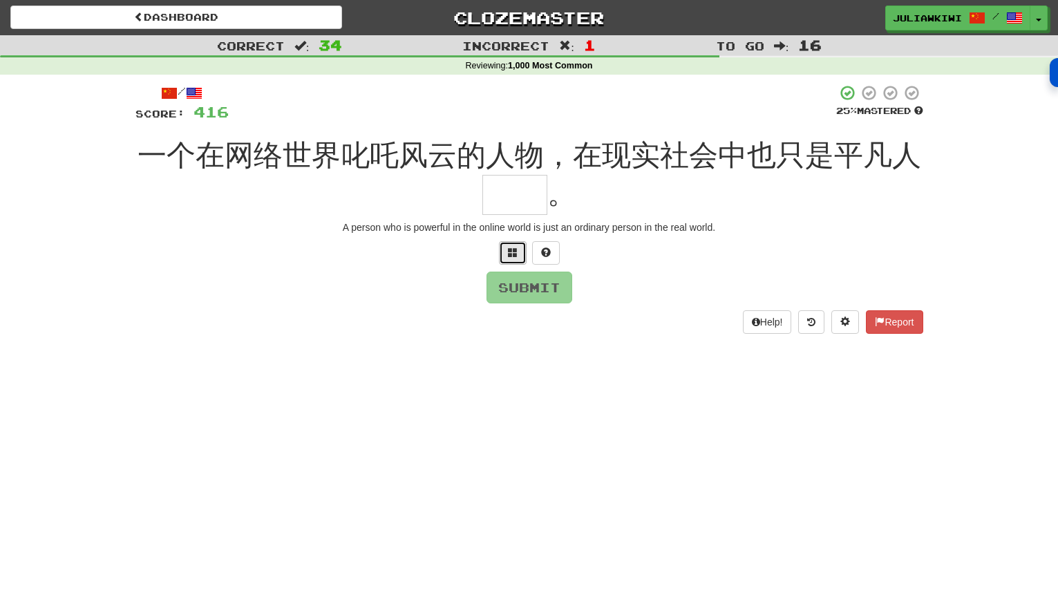
click at [518, 254] on button at bounding box center [513, 252] width 28 height 23
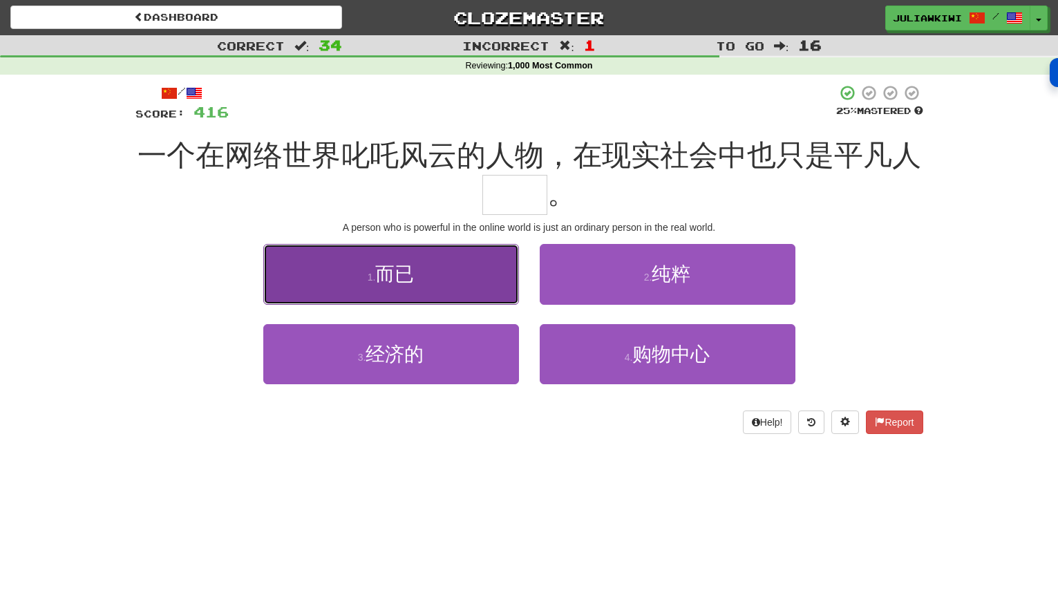
click at [423, 283] on button "1 . 而已" at bounding box center [391, 274] width 256 height 60
type input "**"
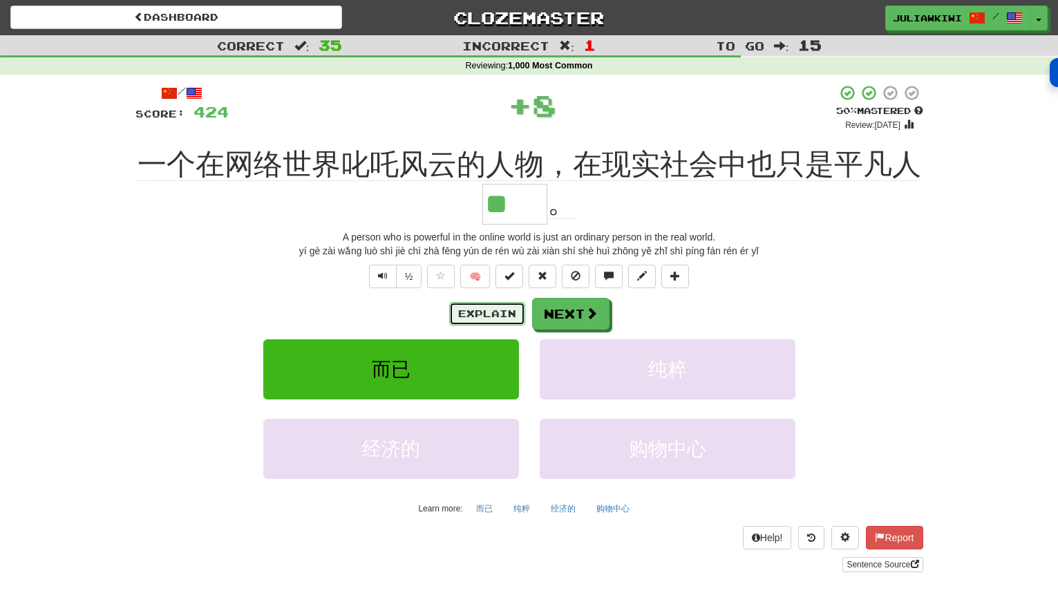
click at [476, 311] on button "Explain" at bounding box center [487, 313] width 76 height 23
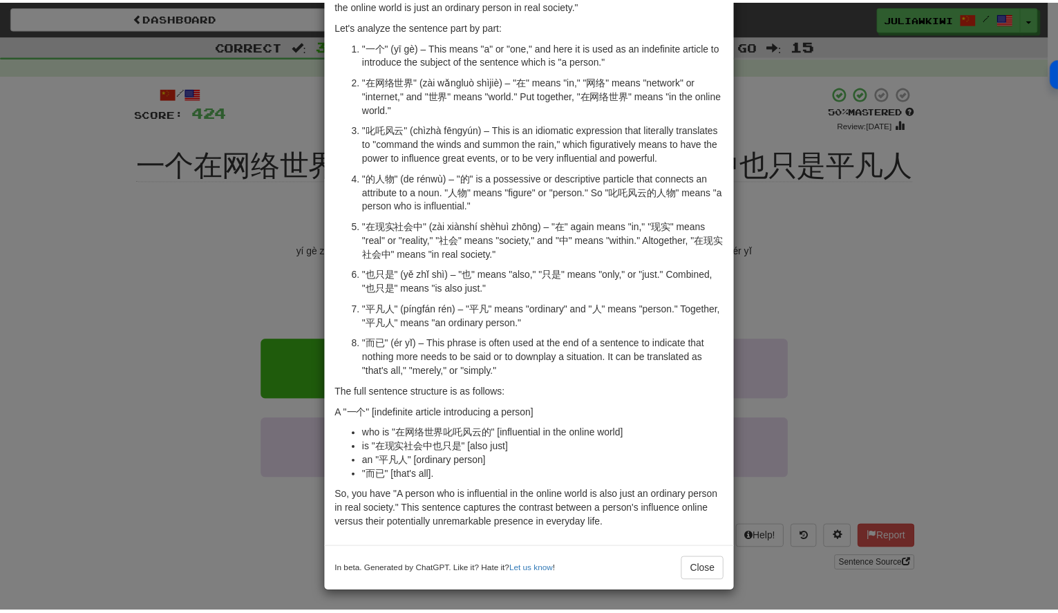
scroll to position [118, 0]
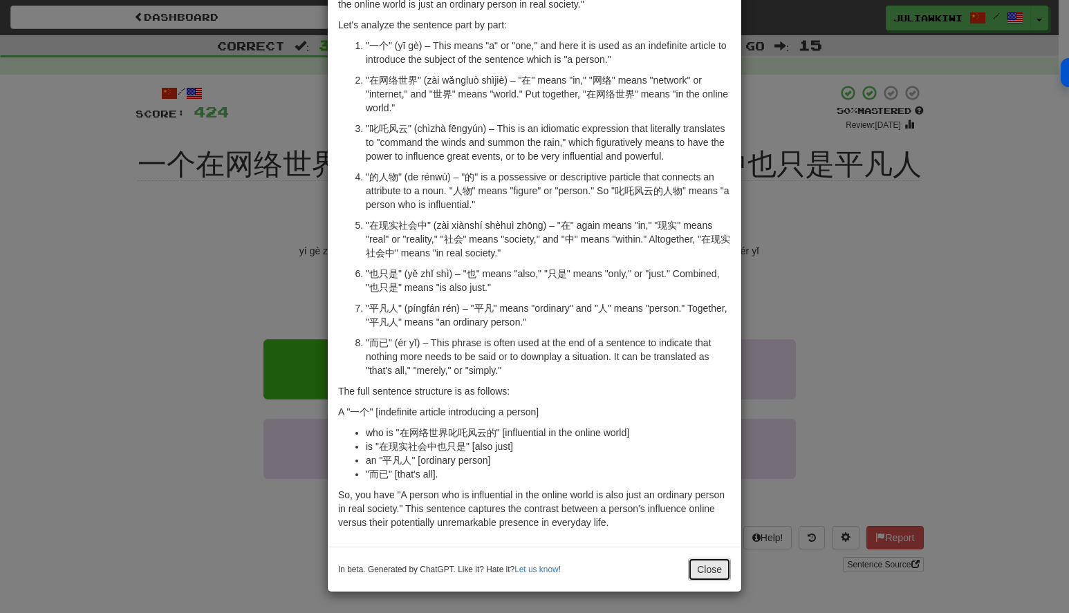
click at [697, 567] on button "Close" at bounding box center [709, 569] width 43 height 23
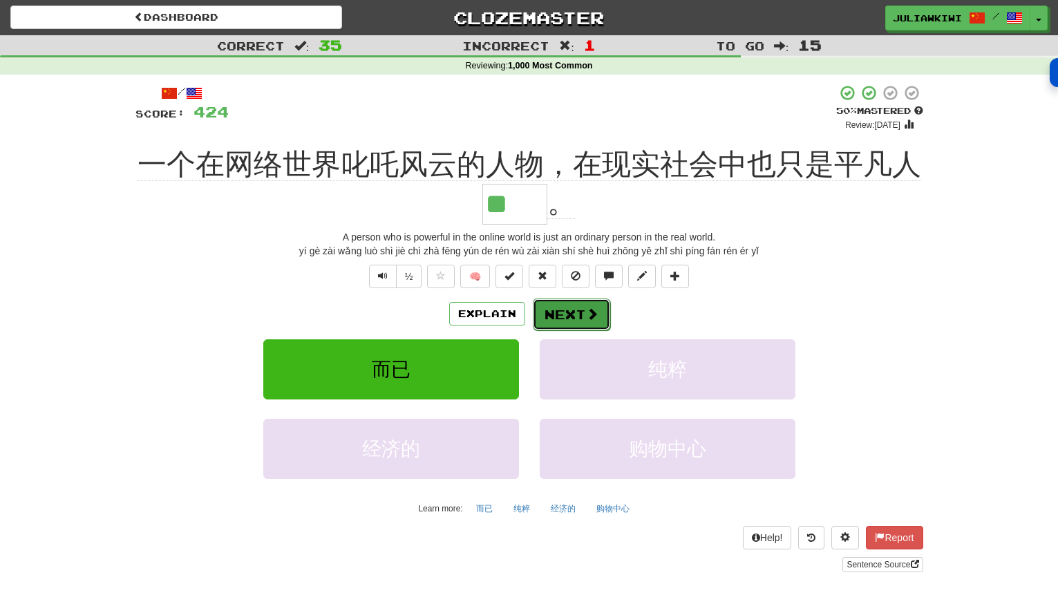
click at [576, 310] on button "Next" at bounding box center [571, 315] width 77 height 32
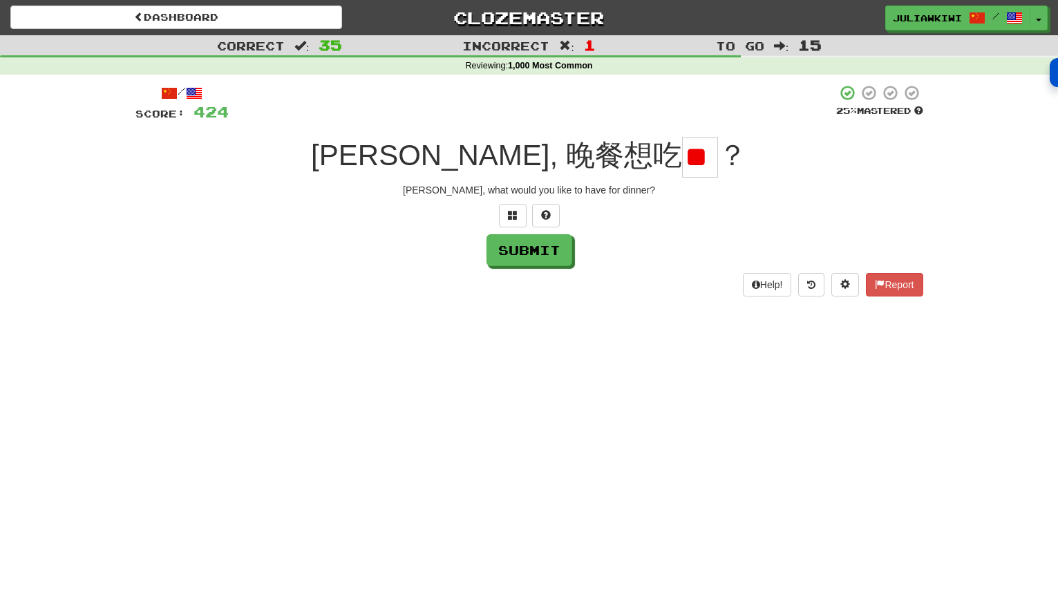
scroll to position [0, 28]
type input "*"
click at [512, 216] on span at bounding box center [513, 215] width 10 height 10
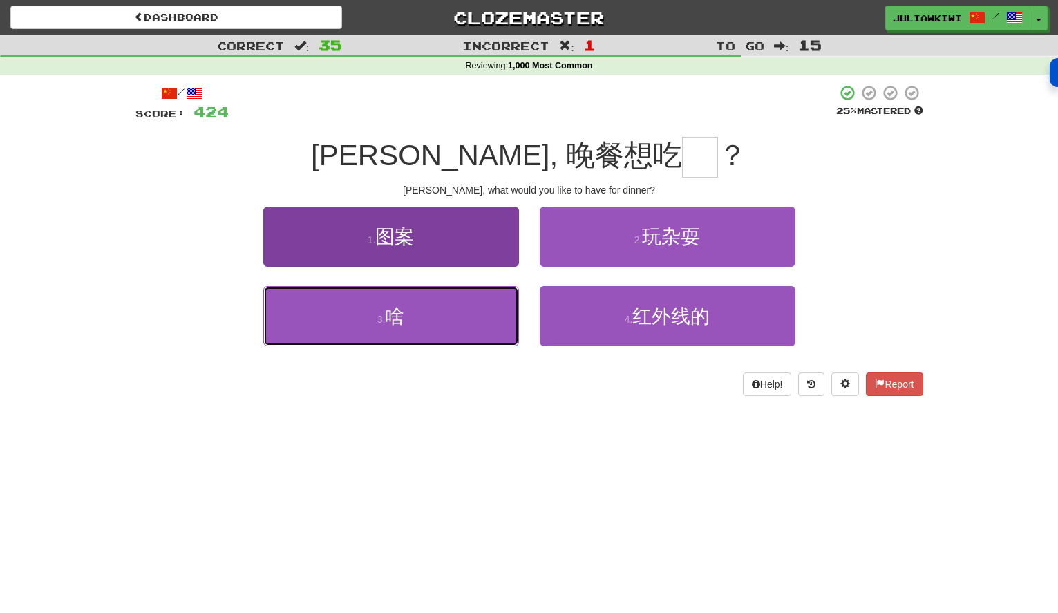
click at [408, 319] on button "3 . 啥" at bounding box center [391, 316] width 256 height 60
type input "*"
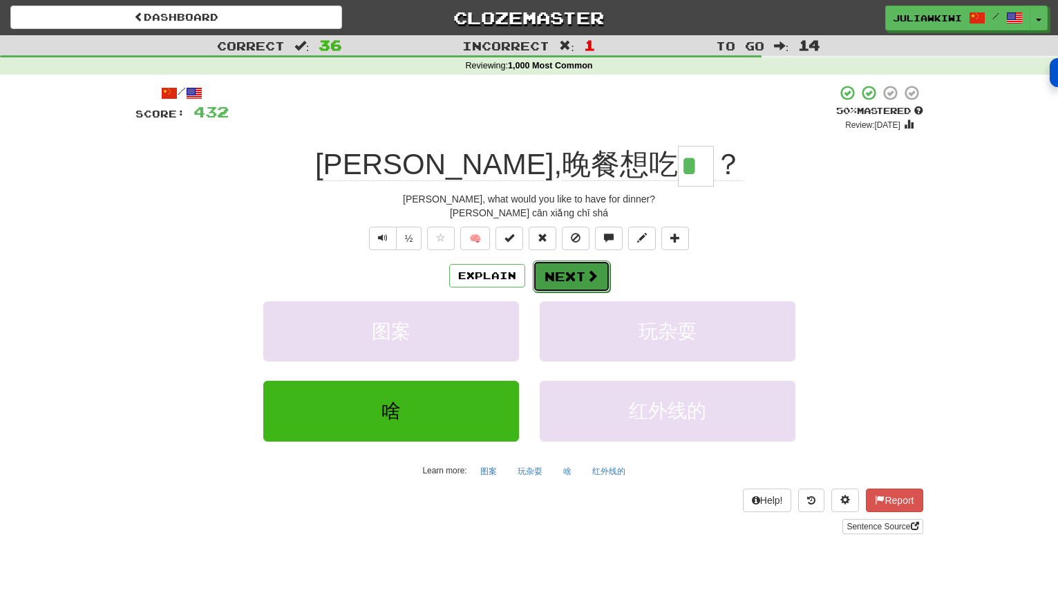
click at [576, 273] on button "Next" at bounding box center [571, 277] width 77 height 32
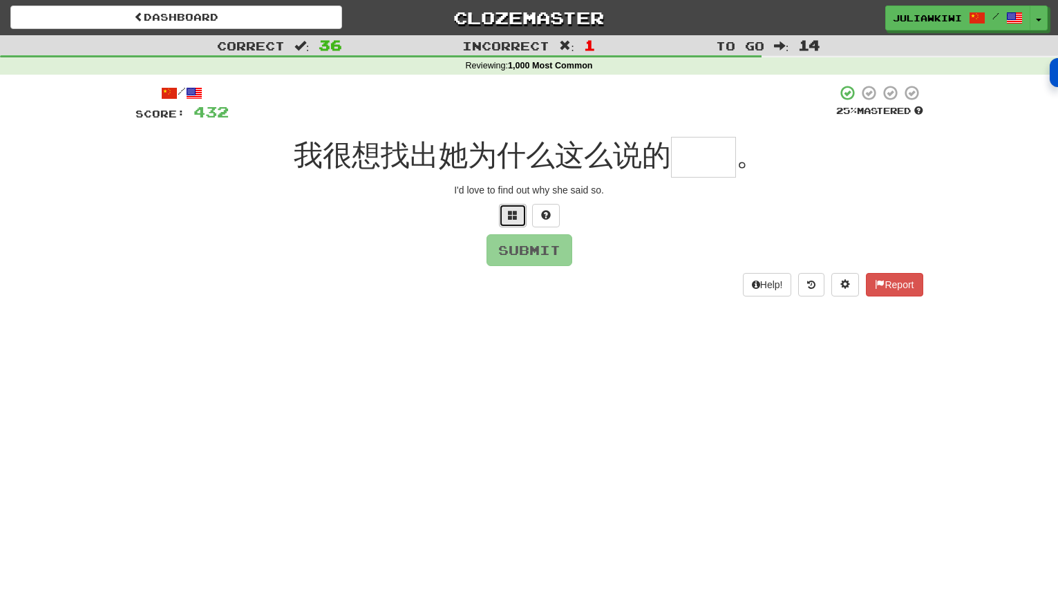
click at [511, 211] on span at bounding box center [513, 215] width 10 height 10
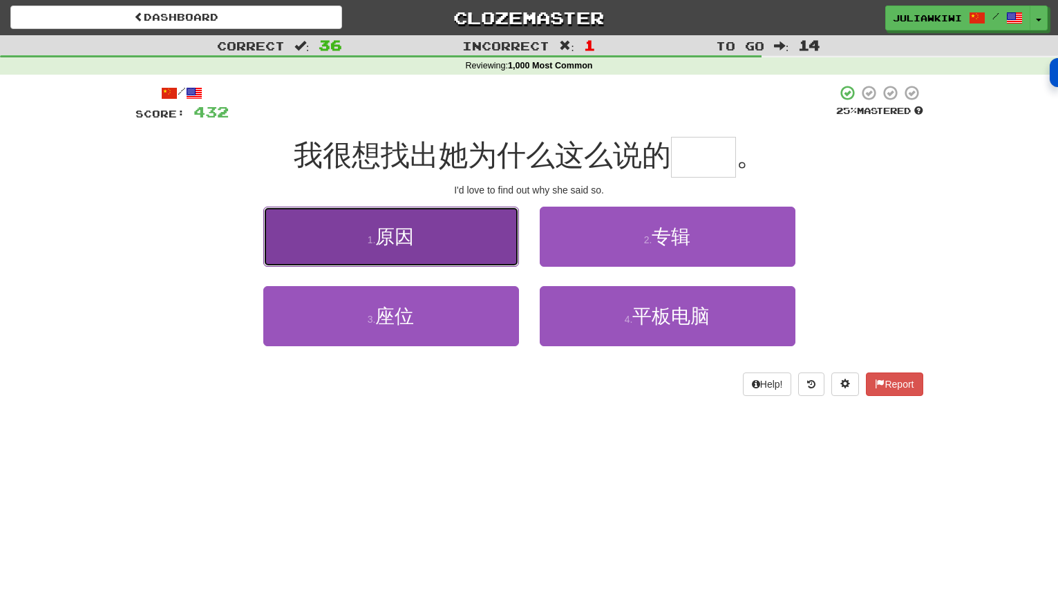
click at [429, 235] on button "1 . 原因" at bounding box center [391, 237] width 256 height 60
type input "**"
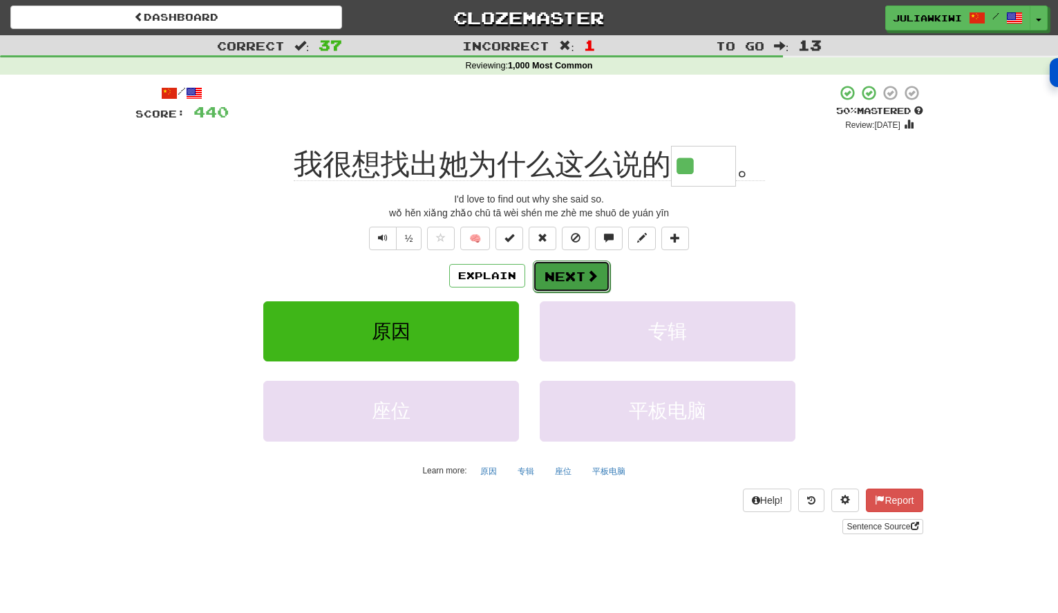
click at [551, 280] on button "Next" at bounding box center [571, 277] width 77 height 32
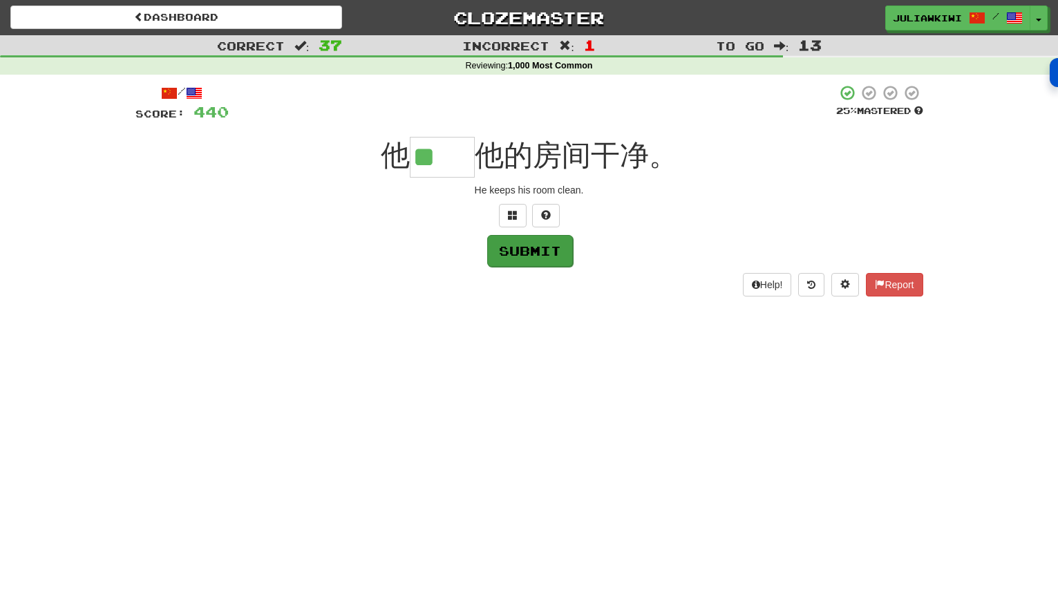
type input "**"
click at [555, 252] on button "Submit" at bounding box center [530, 251] width 86 height 32
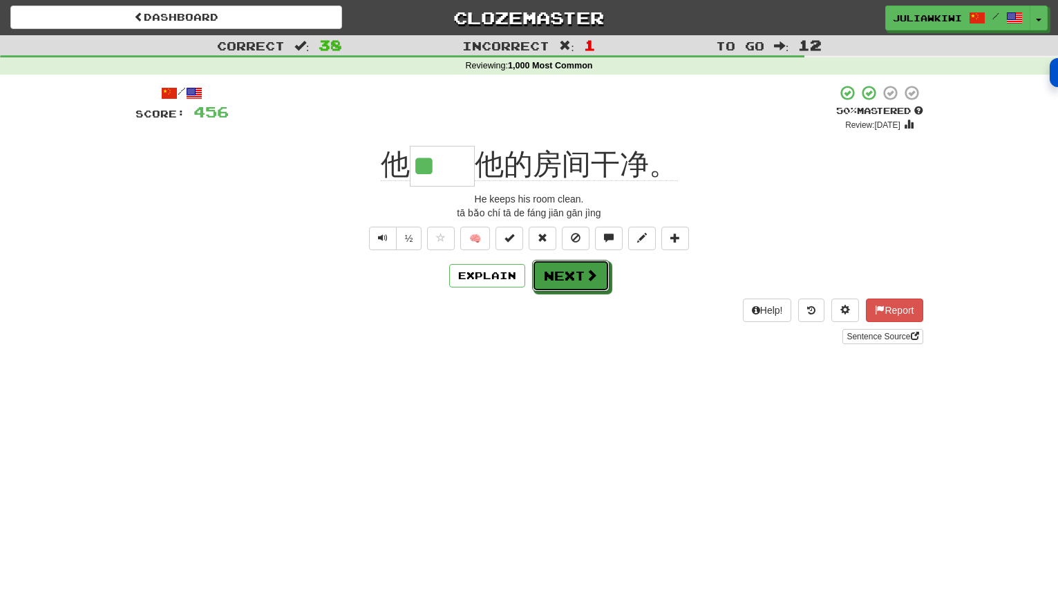
click at [561, 284] on button "Next" at bounding box center [570, 276] width 77 height 32
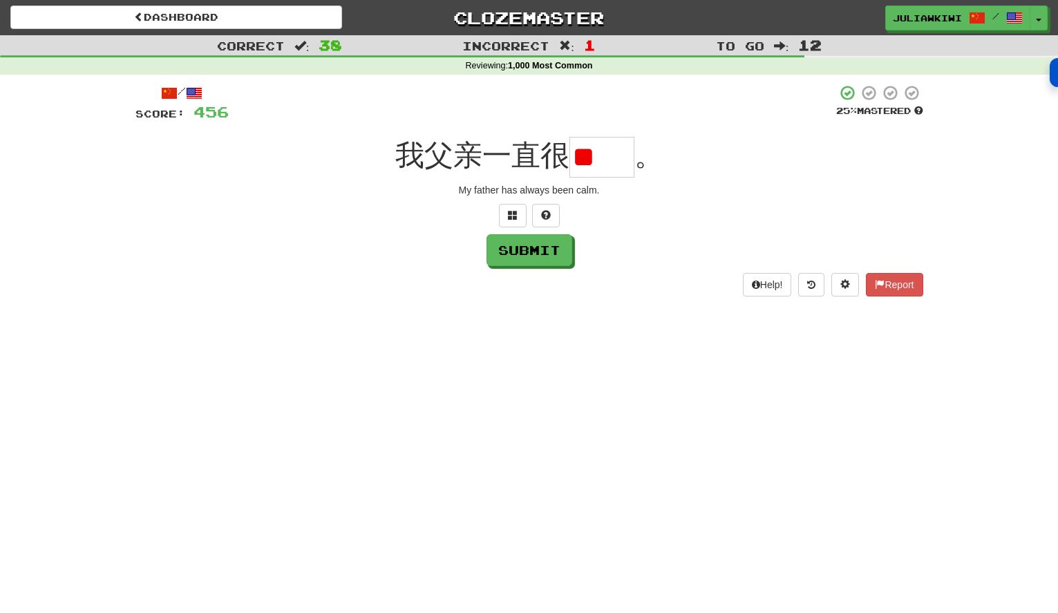
type input "*"
click at [518, 212] on button at bounding box center [513, 215] width 28 height 23
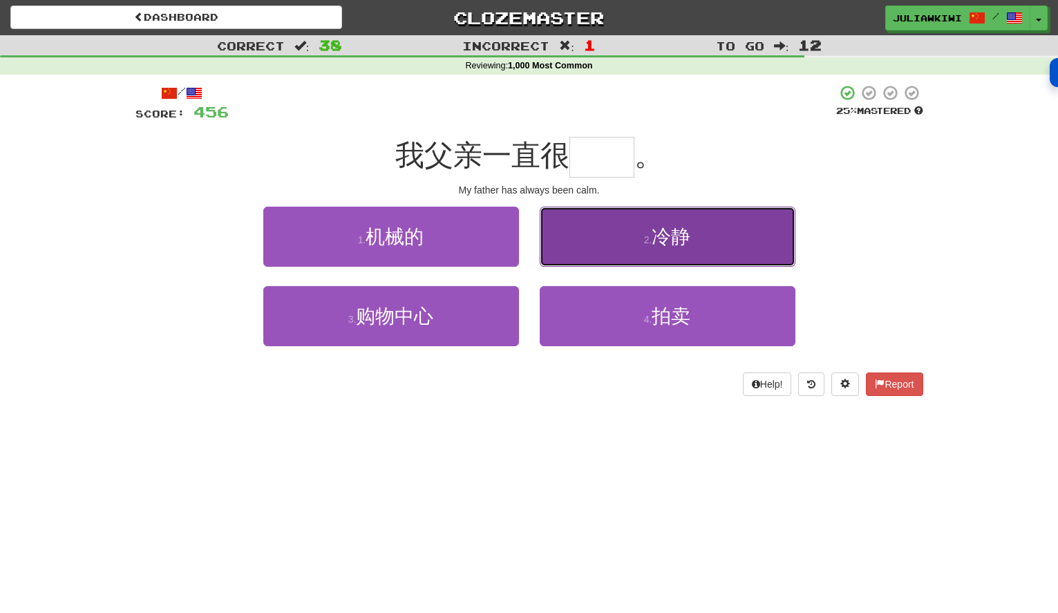
click at [659, 235] on span "冷静" at bounding box center [671, 236] width 39 height 21
type input "**"
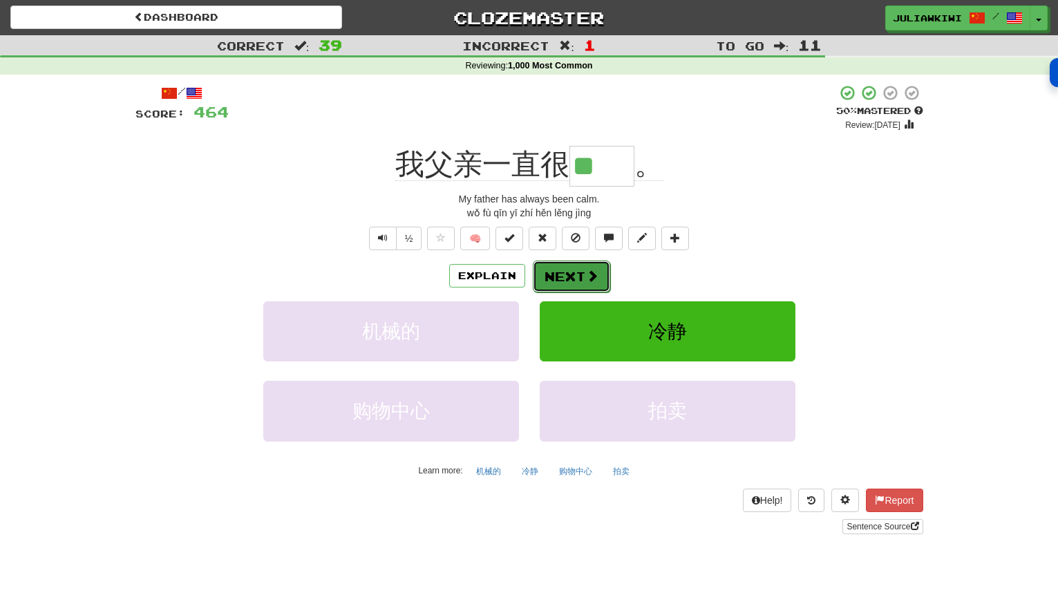
click at [587, 274] on span at bounding box center [592, 276] width 12 height 12
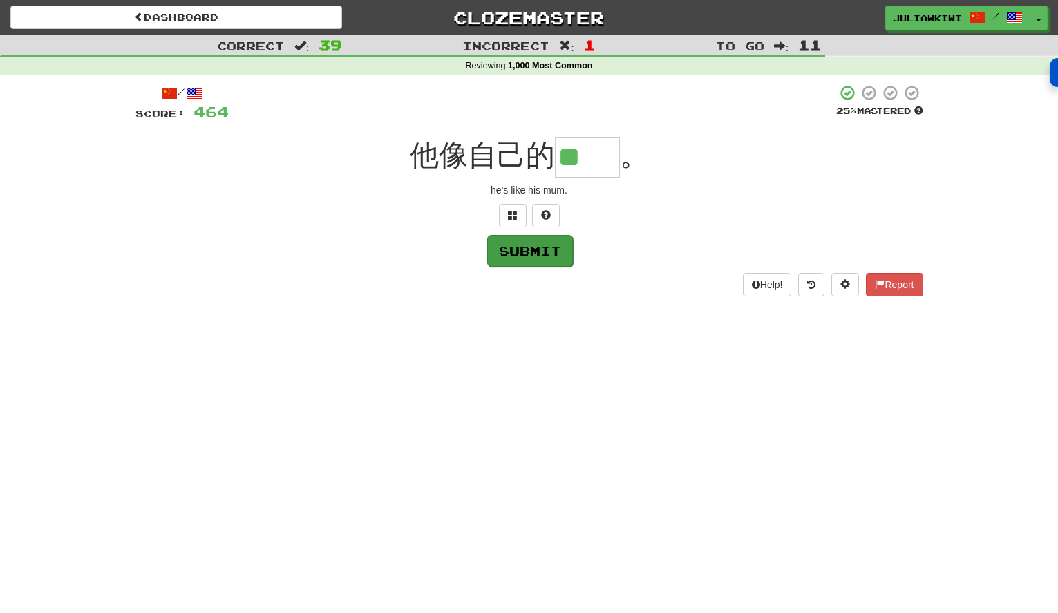
type input "**"
click at [534, 252] on button "Submit" at bounding box center [530, 251] width 86 height 32
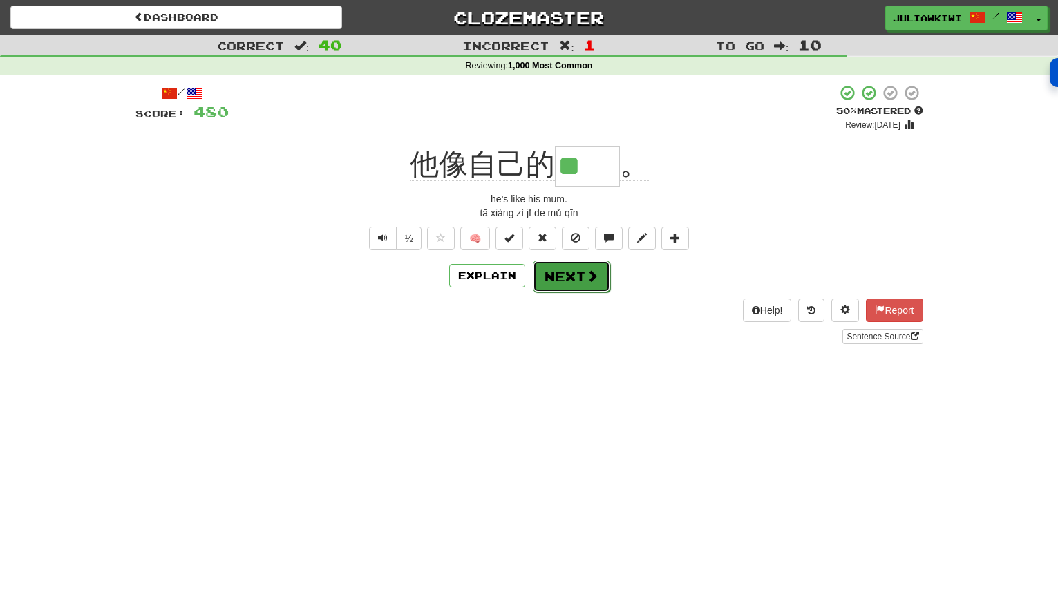
click at [551, 277] on button "Next" at bounding box center [571, 277] width 77 height 32
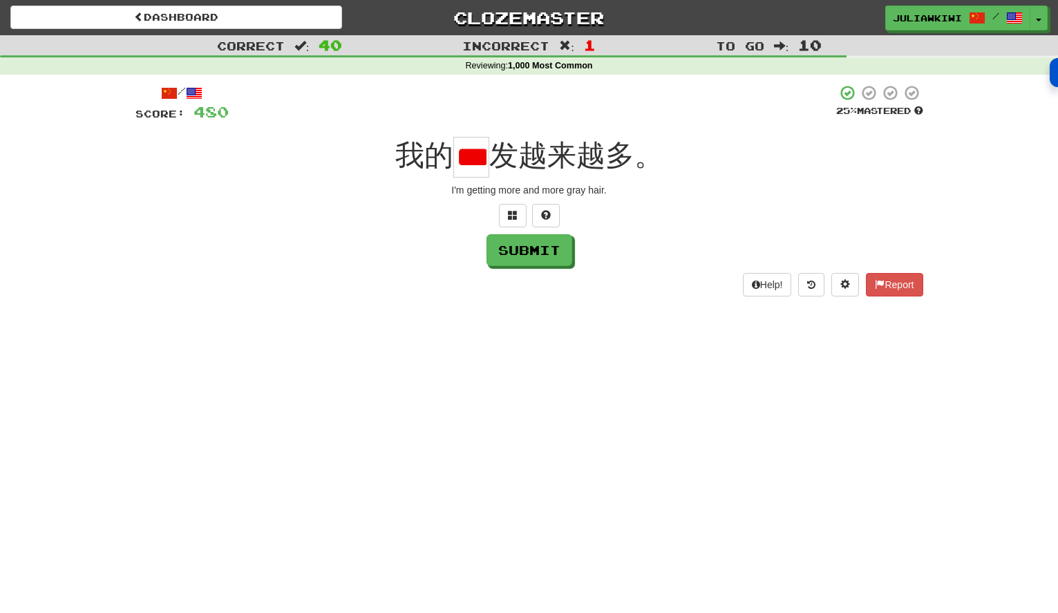
scroll to position [0, 10]
type input "*"
click at [514, 213] on span at bounding box center [513, 215] width 10 height 10
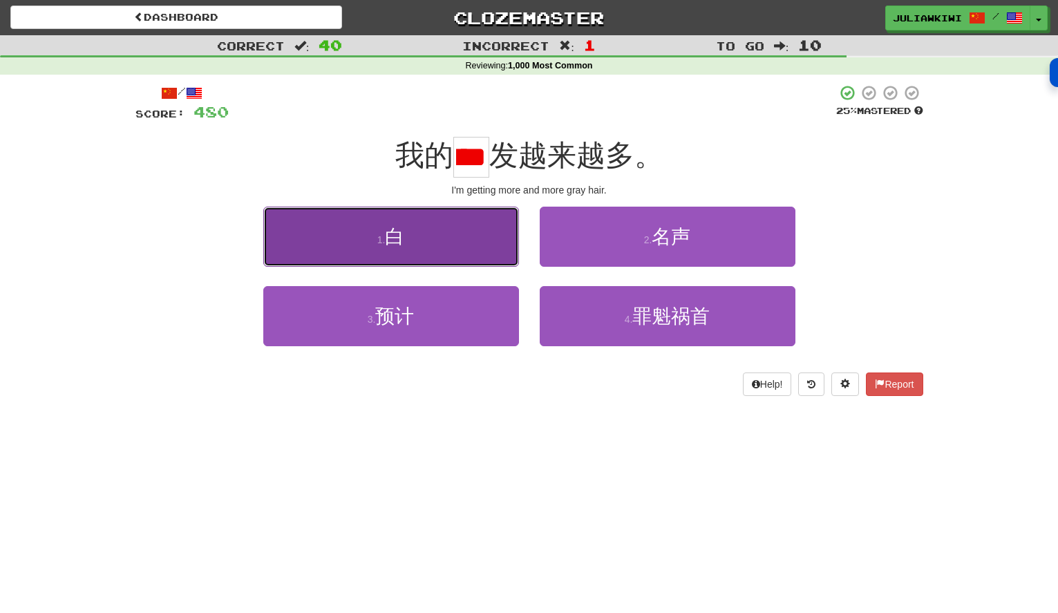
scroll to position [0, 0]
click at [404, 243] on span "白" at bounding box center [394, 236] width 19 height 21
type input "*"
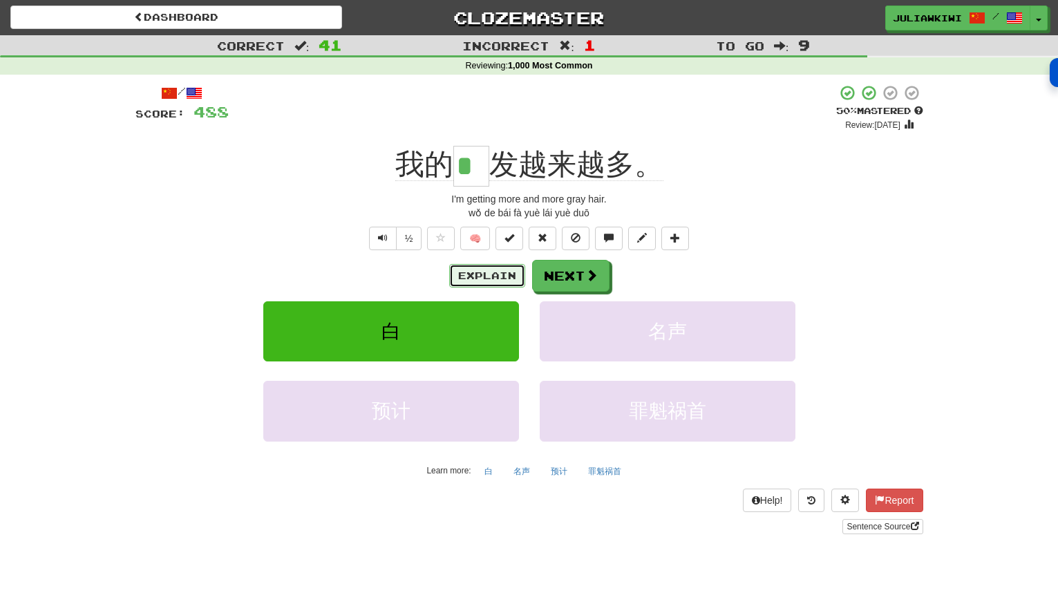
click at [460, 270] on button "Explain" at bounding box center [487, 275] width 76 height 23
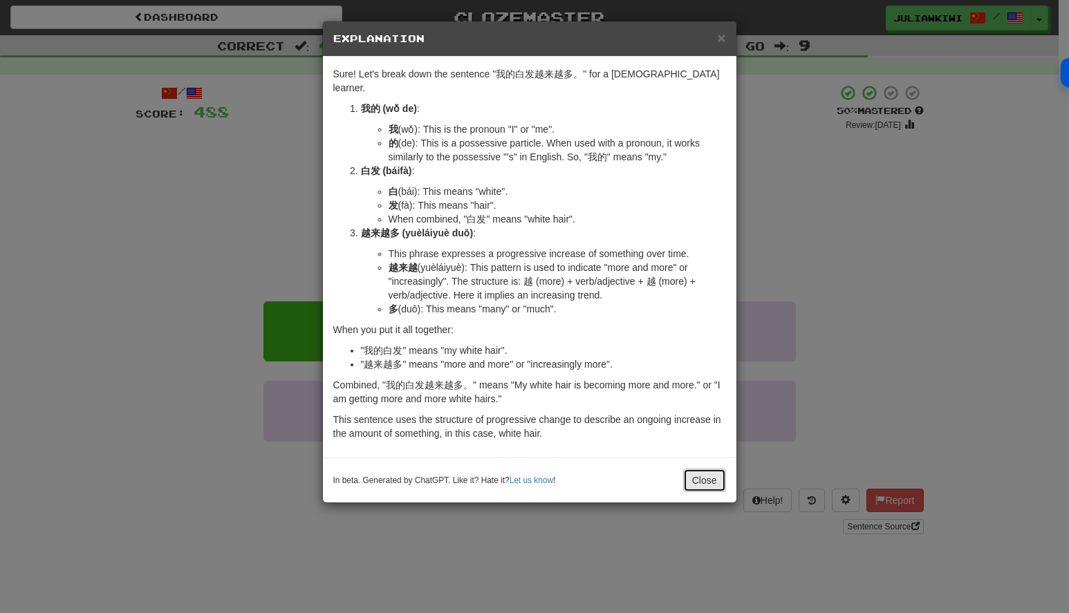
click at [703, 469] on button "Close" at bounding box center [704, 480] width 43 height 23
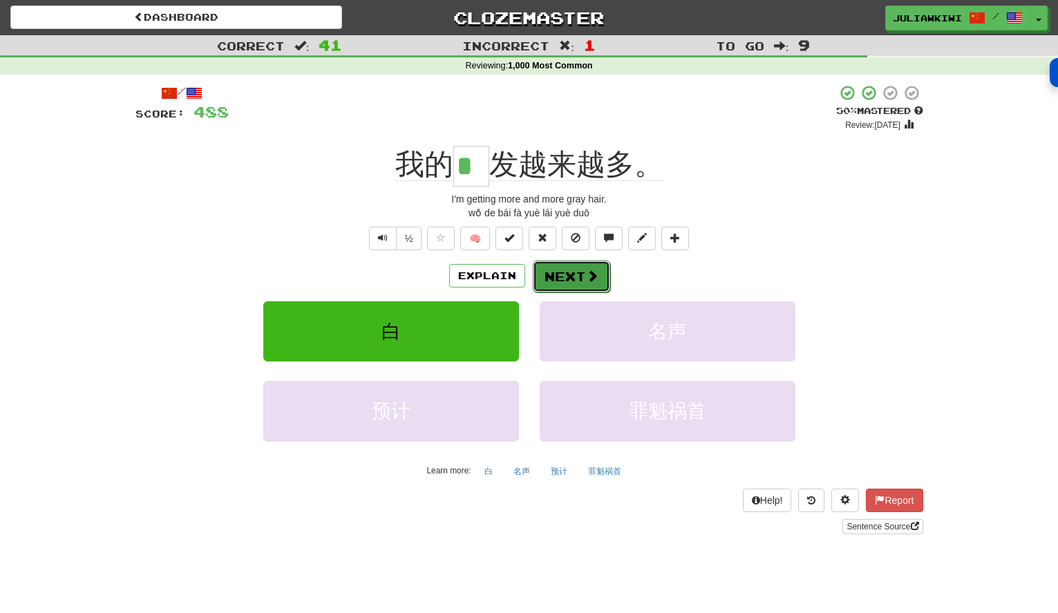
click at [571, 272] on button "Next" at bounding box center [571, 277] width 77 height 32
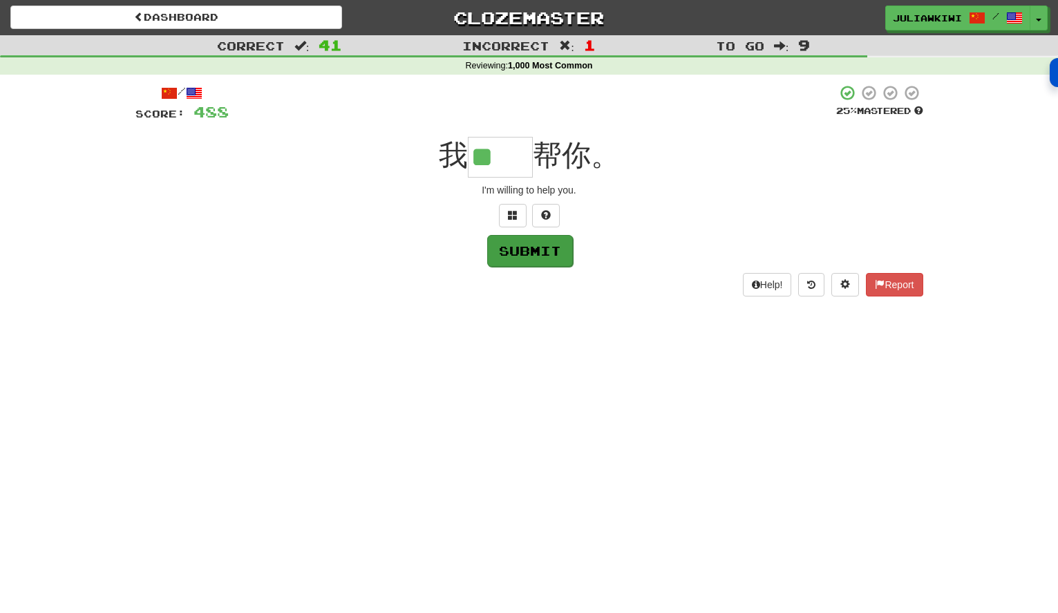
type input "**"
click at [540, 252] on button "Submit" at bounding box center [530, 251] width 86 height 32
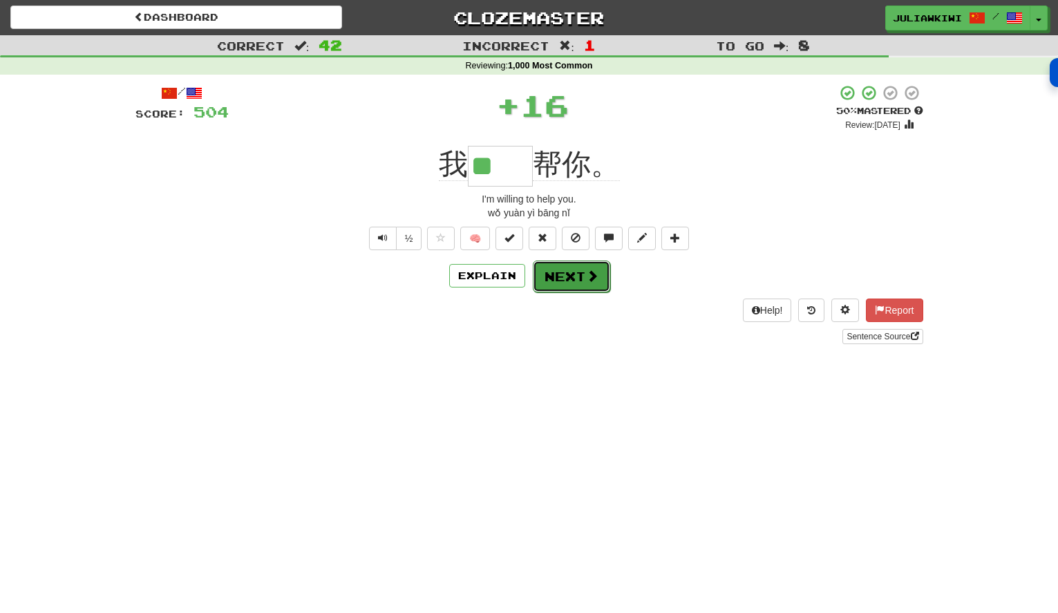
click at [554, 274] on button "Next" at bounding box center [571, 277] width 77 height 32
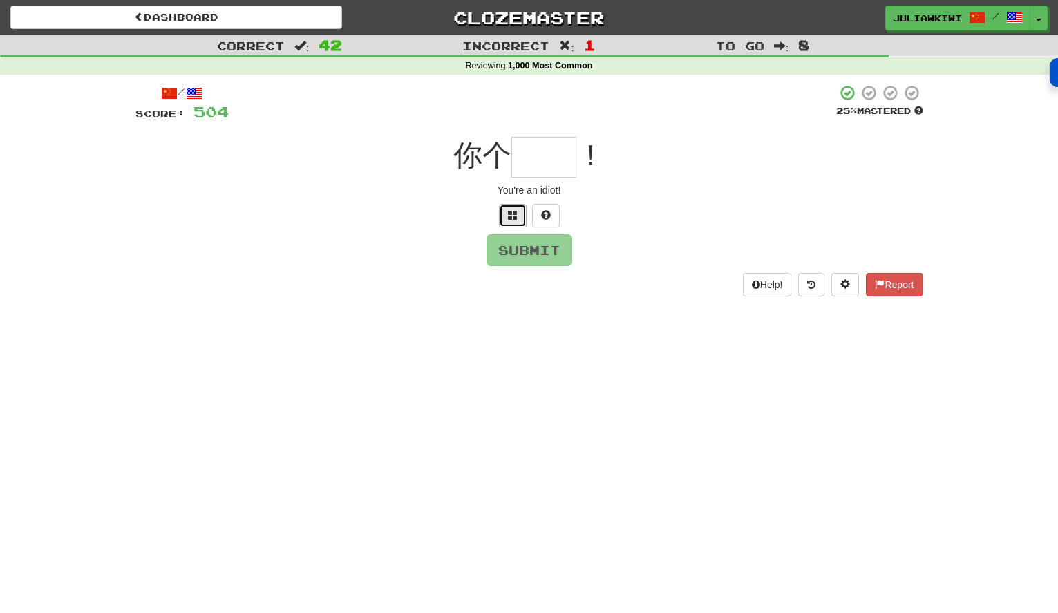
click at [512, 215] on span at bounding box center [513, 215] width 10 height 10
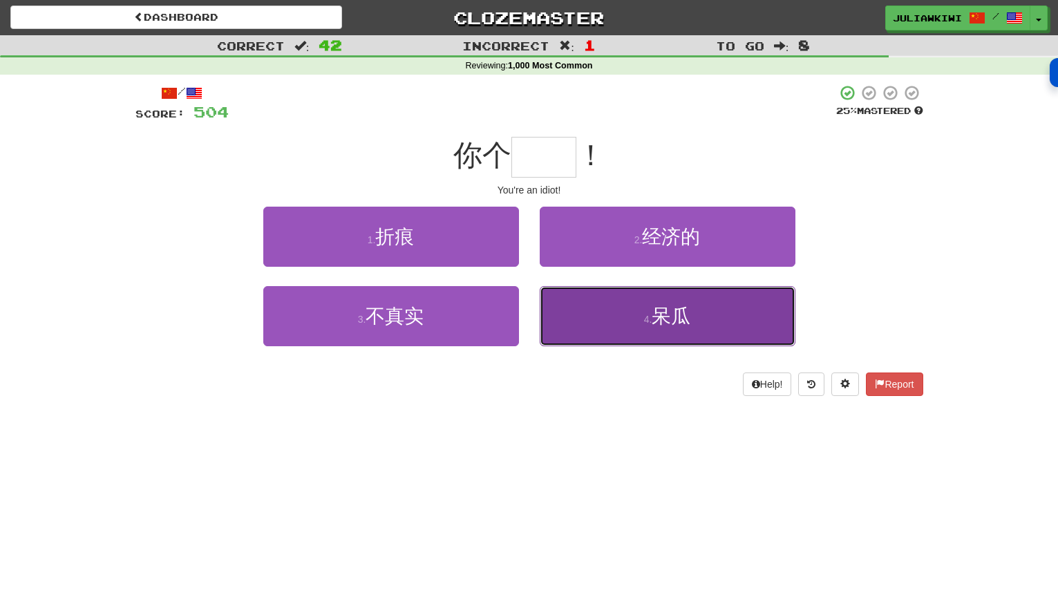
click at [677, 319] on span "呆瓜" at bounding box center [671, 315] width 39 height 21
type input "**"
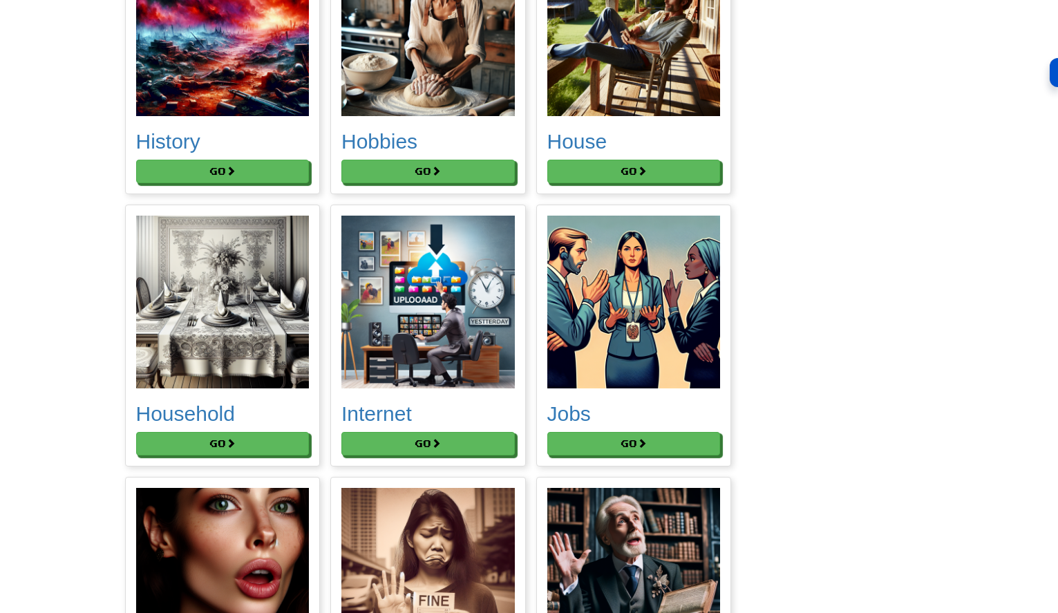
scroll to position [3801, 0]
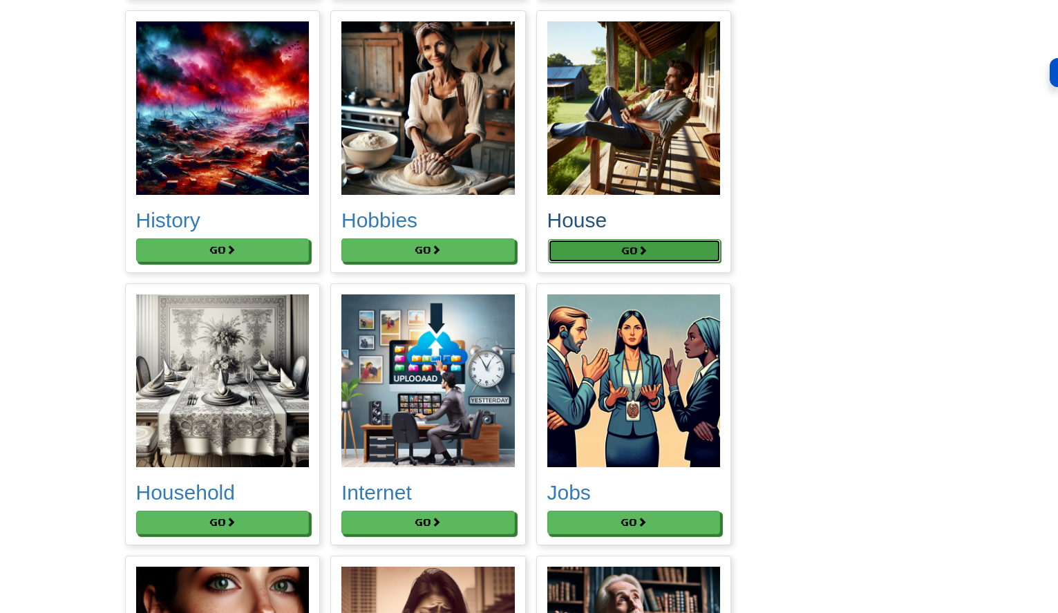
click at [604, 242] on button "Go" at bounding box center [634, 250] width 173 height 23
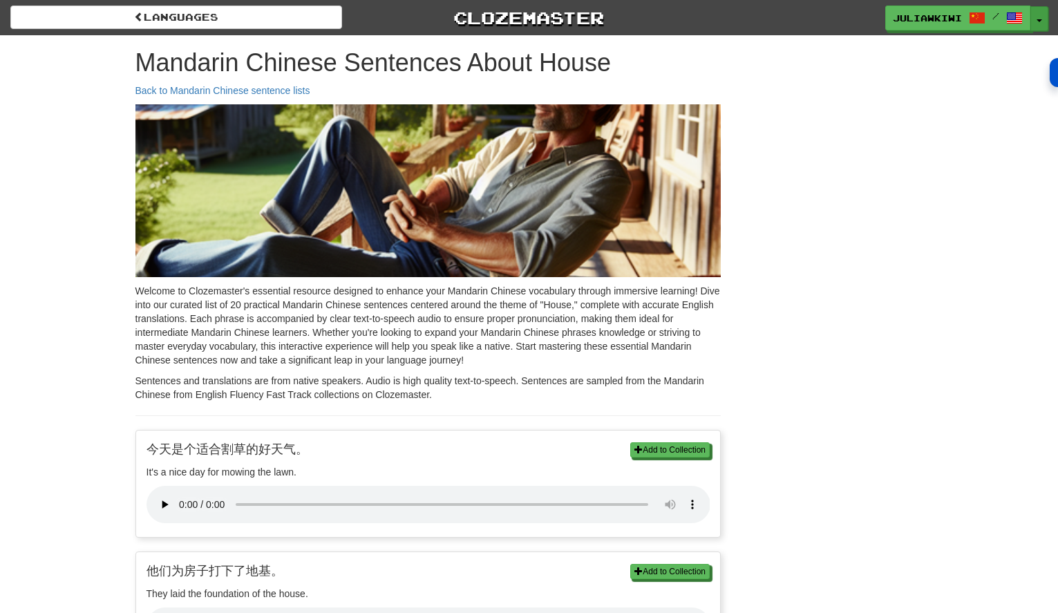
click at [1042, 19] on span "button" at bounding box center [1040, 20] width 6 height 3
